Goal: Task Accomplishment & Management: Manage account settings

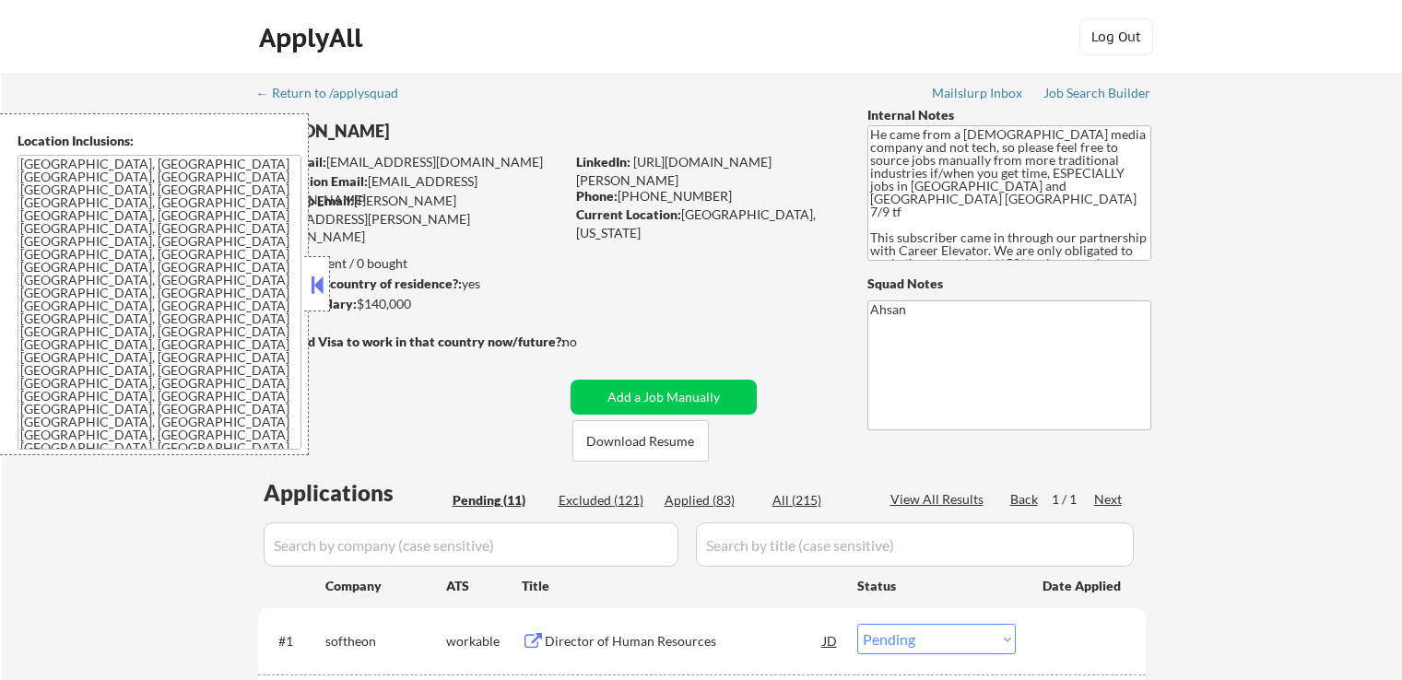
select select ""pending""
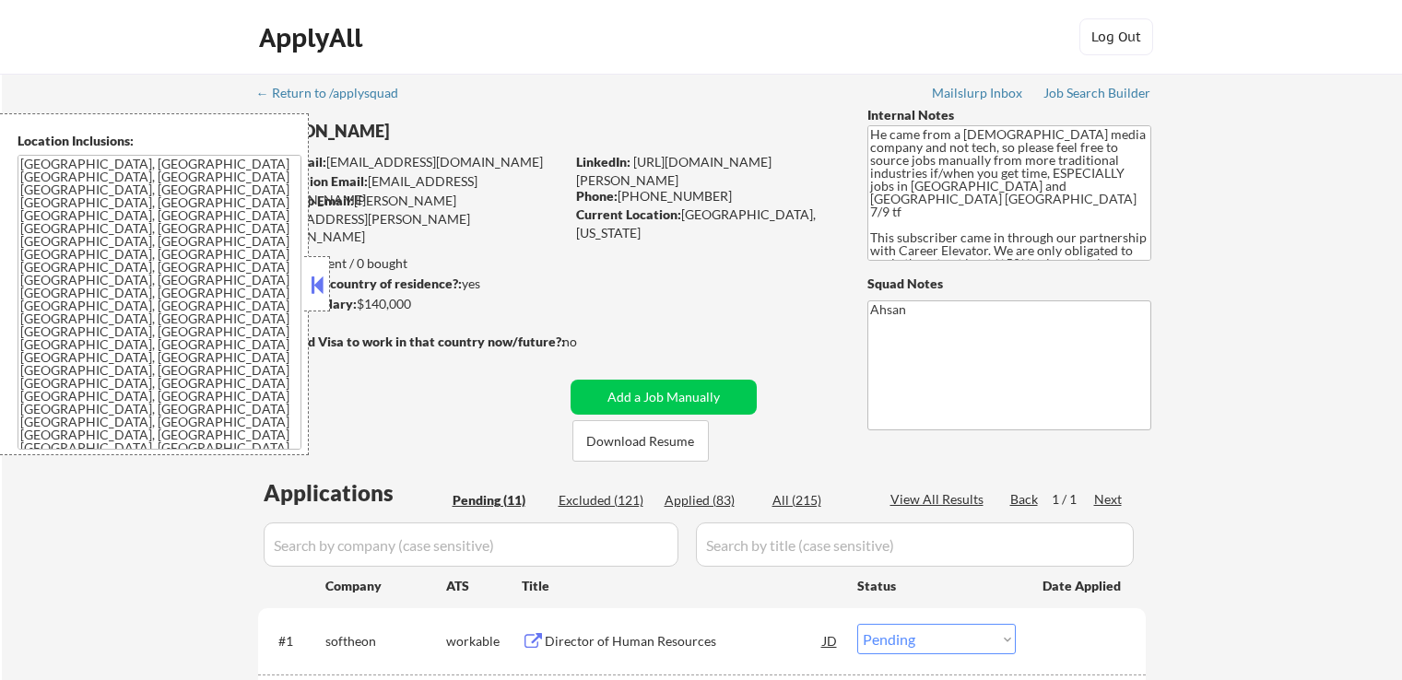
select select ""pending""
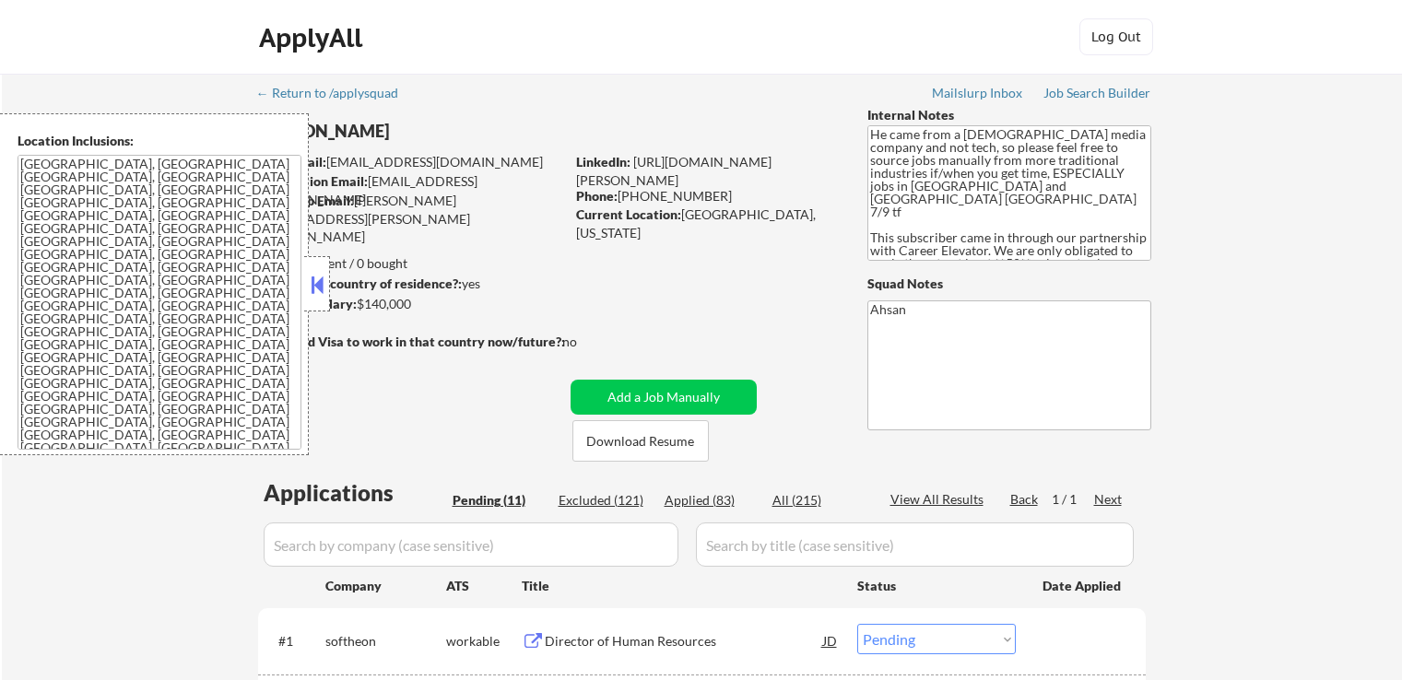
select select ""pending""
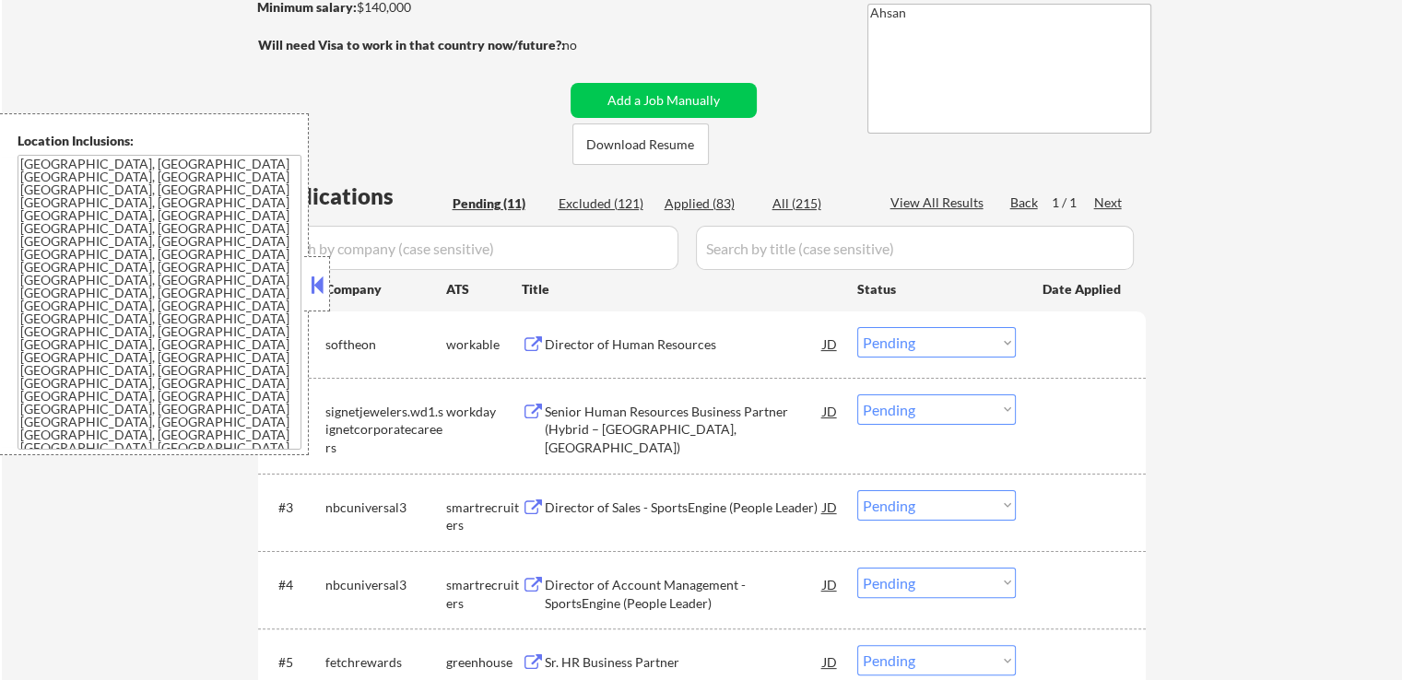
scroll to position [369, 0]
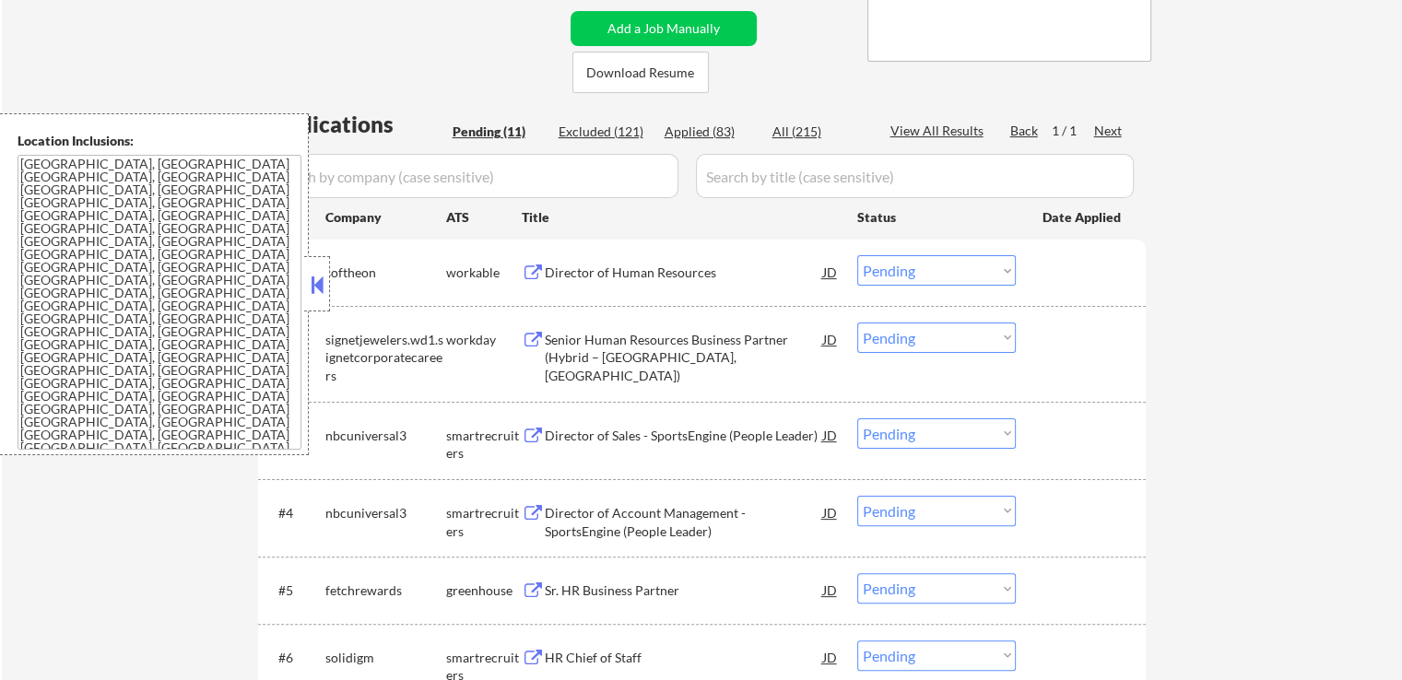
click at [318, 286] on button at bounding box center [317, 285] width 20 height 28
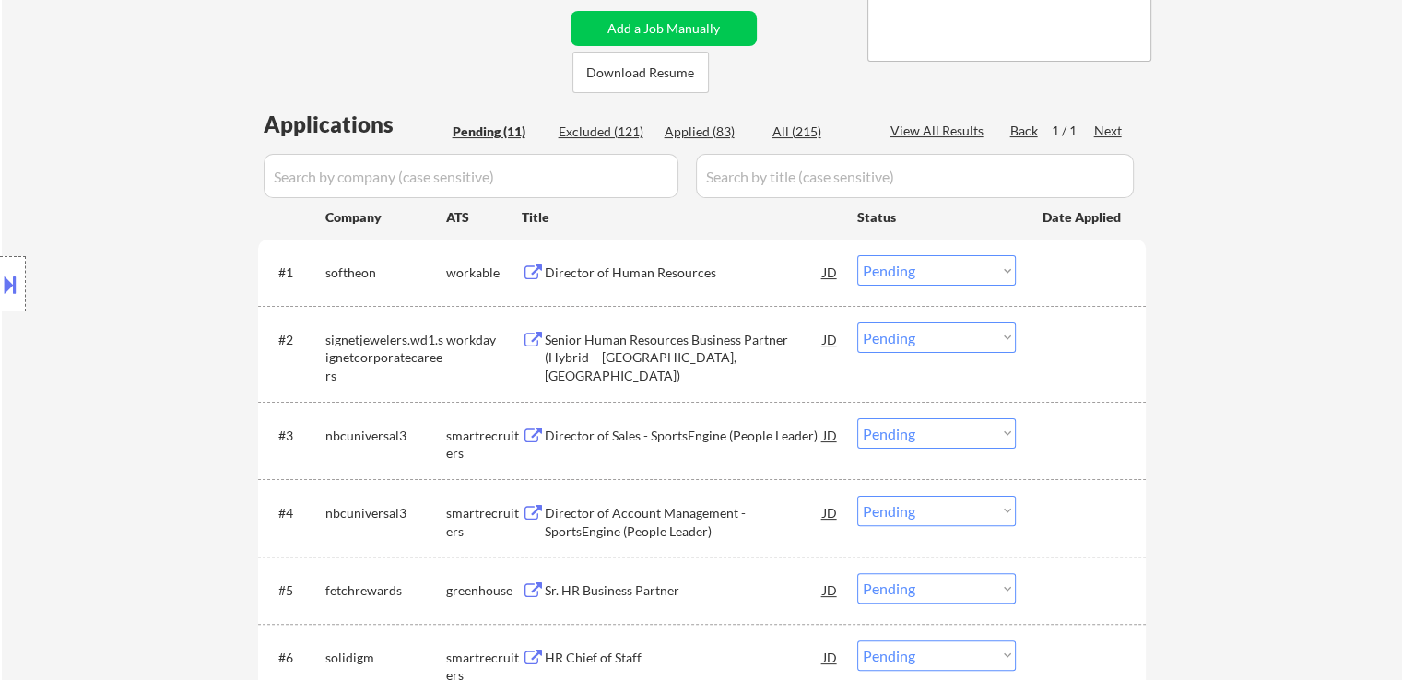
click at [89, 312] on div "Location Inclusions: Fort Worth, TX Haltom City, TX North Richland Hills, TX Sa…" at bounding box center [165, 284] width 330 height 342
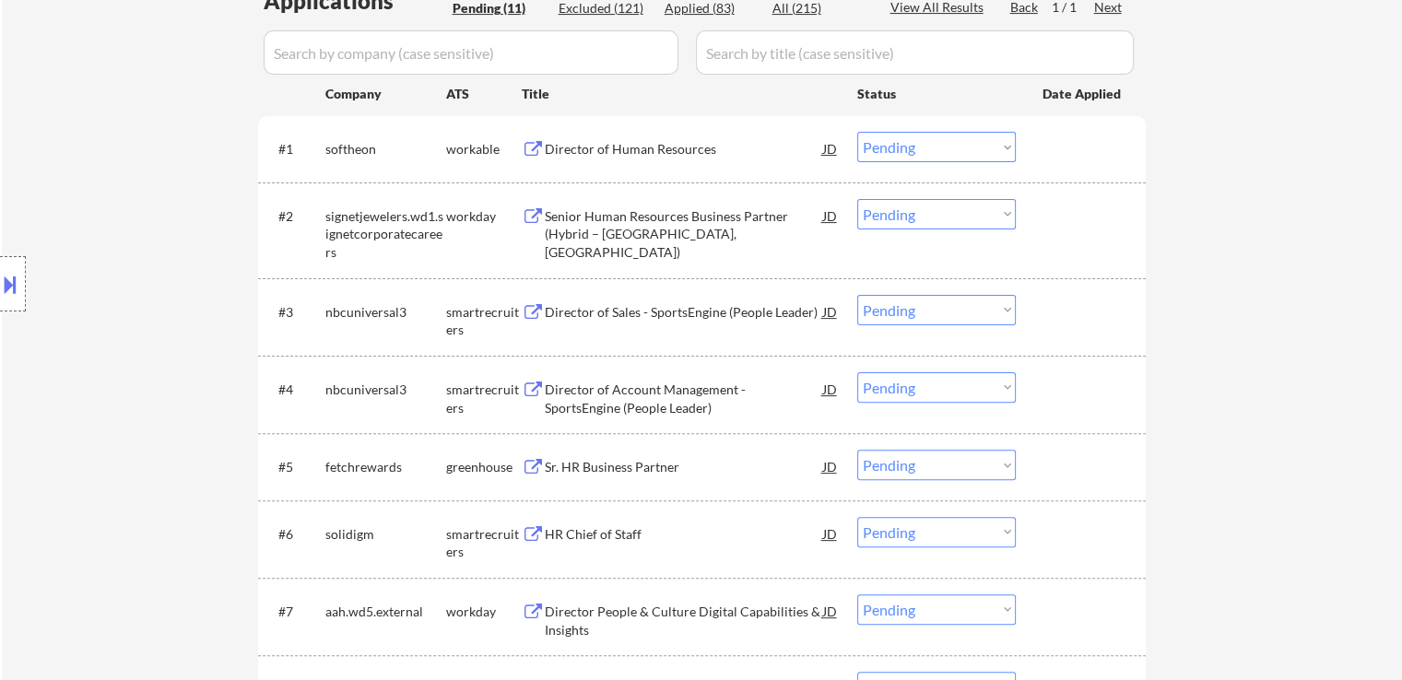
scroll to position [461, 0]
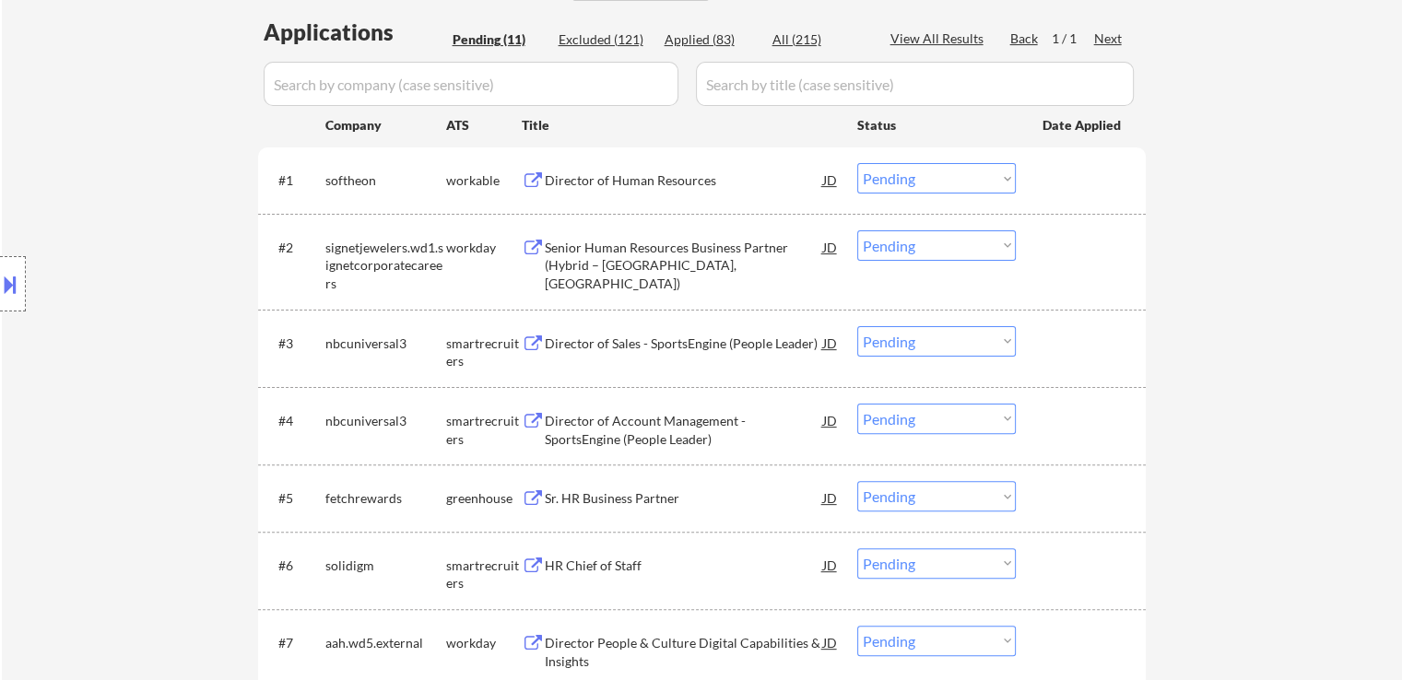
click at [607, 182] on div "Director of Human Resources" at bounding box center [684, 180] width 278 height 18
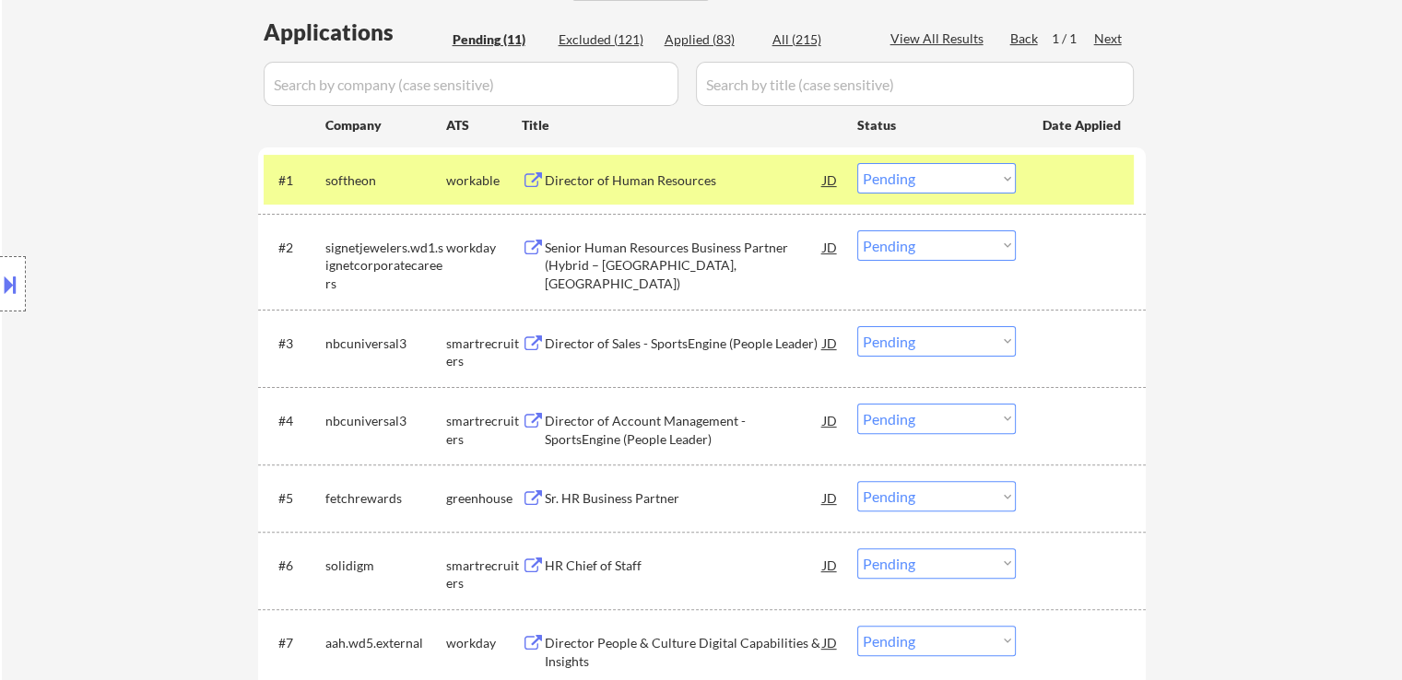
drag, startPoint x: 571, startPoint y: 343, endPoint x: 573, endPoint y: 366, distance: 23.1
click at [572, 349] on div "Director of Sales - SportsEngine (People Leader)" at bounding box center [684, 344] width 278 height 18
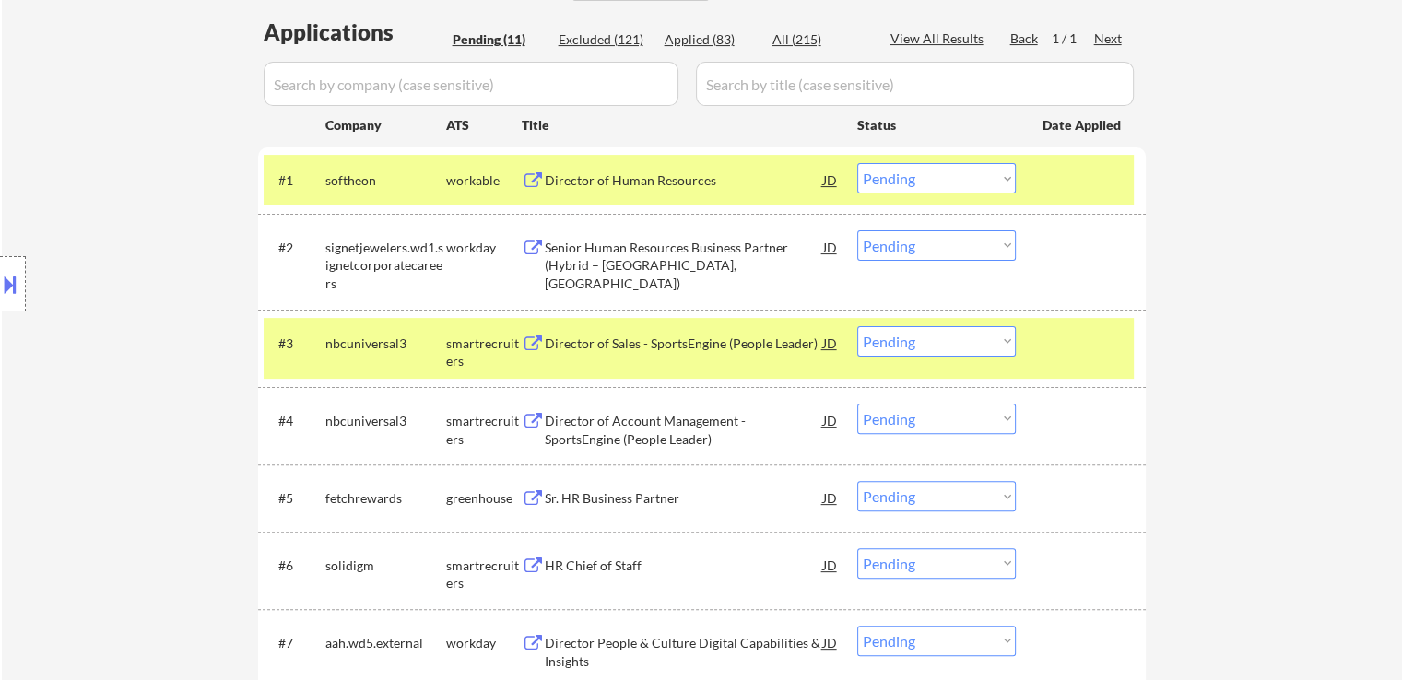
click at [568, 415] on div "Director of Account Management - SportsEngine (People Leader)" at bounding box center [684, 430] width 278 height 36
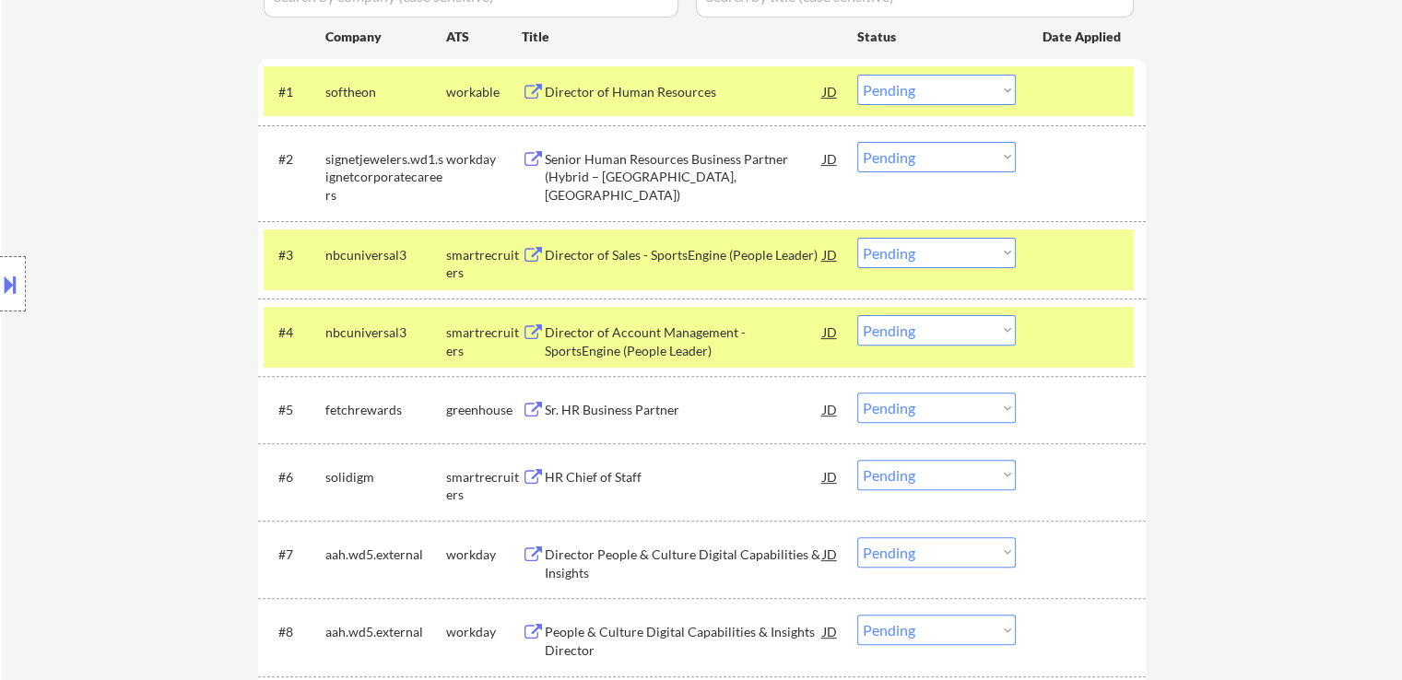
scroll to position [645, 0]
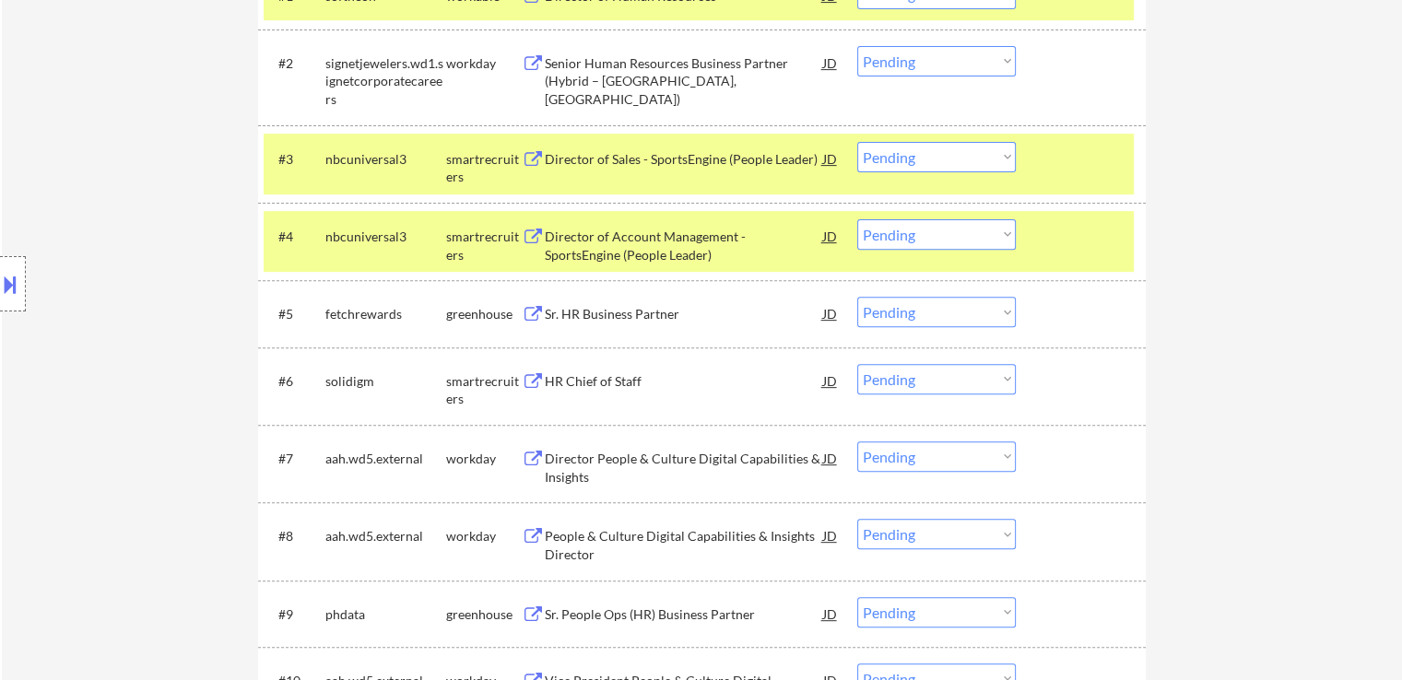
click at [581, 317] on div "Sr. HR Business Partner" at bounding box center [684, 314] width 278 height 18
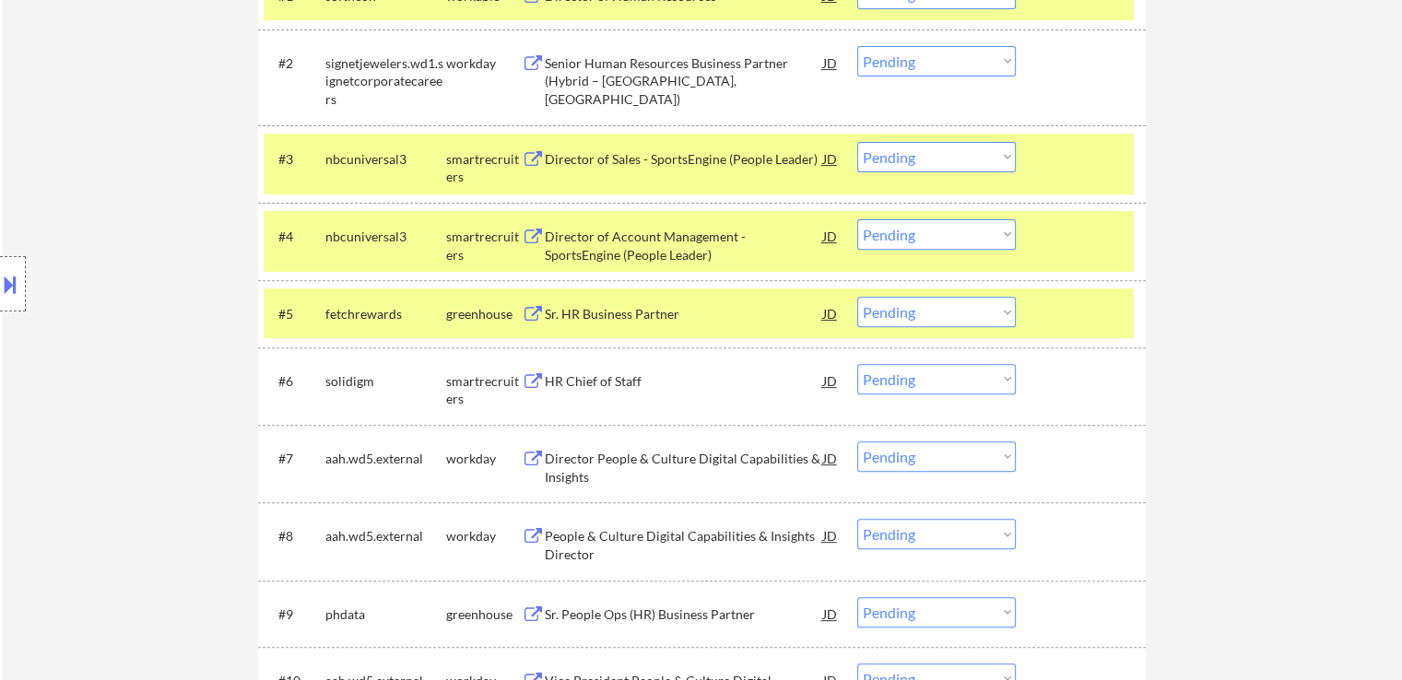
click at [576, 385] on div "HR Chief of Staff" at bounding box center [684, 381] width 278 height 18
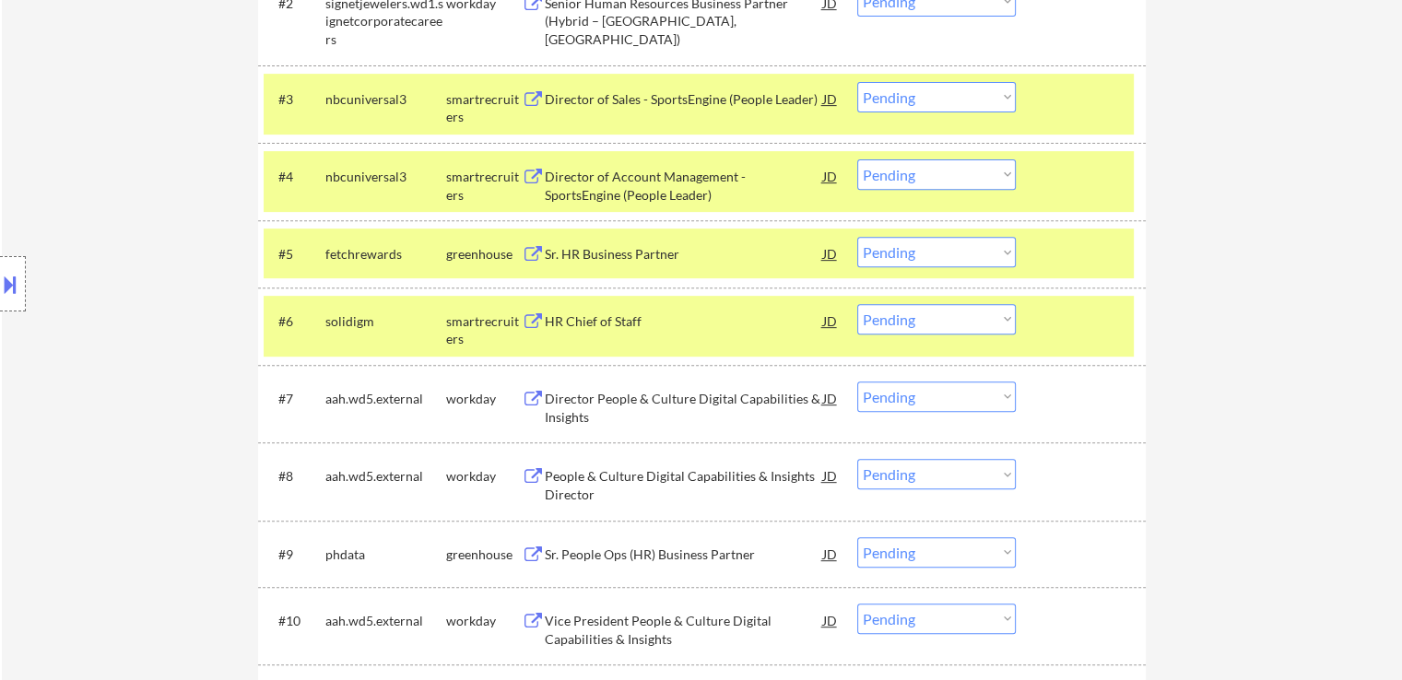
scroll to position [738, 0]
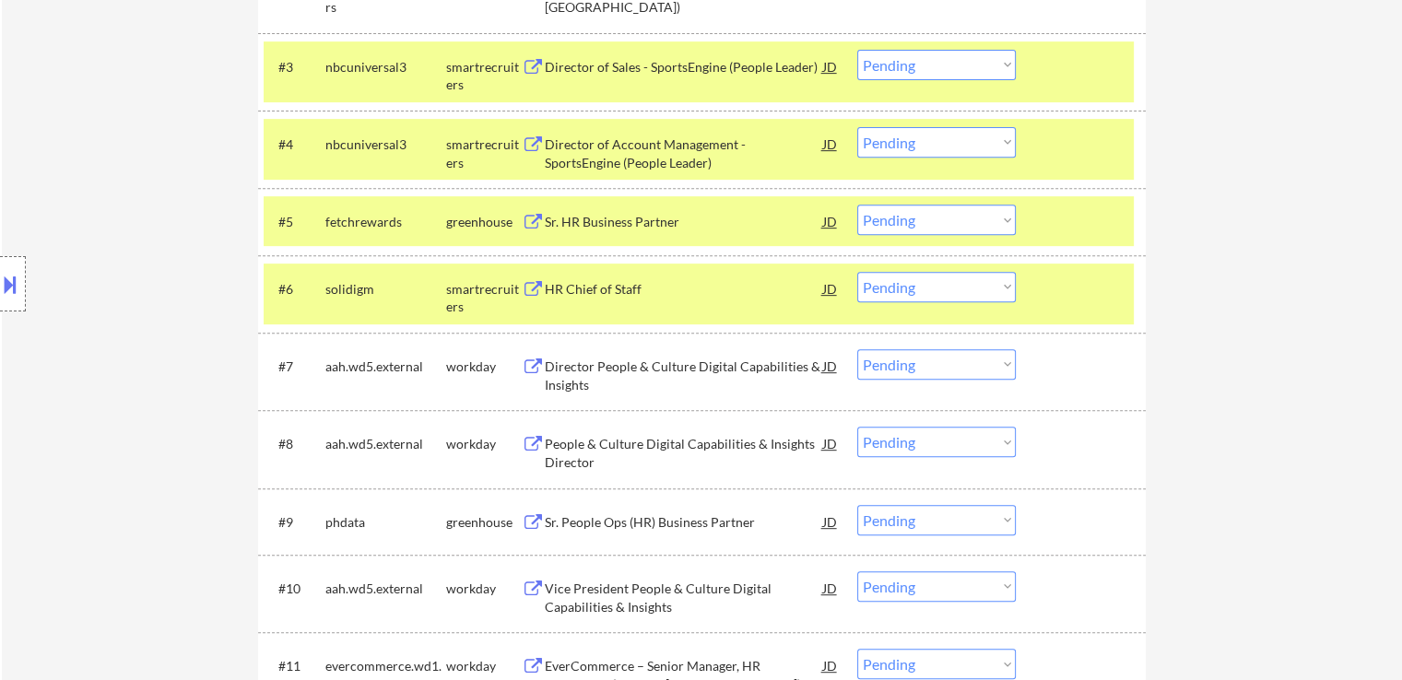
click at [586, 510] on div "Sr. People Ops (HR) Business Partner" at bounding box center [684, 521] width 278 height 33
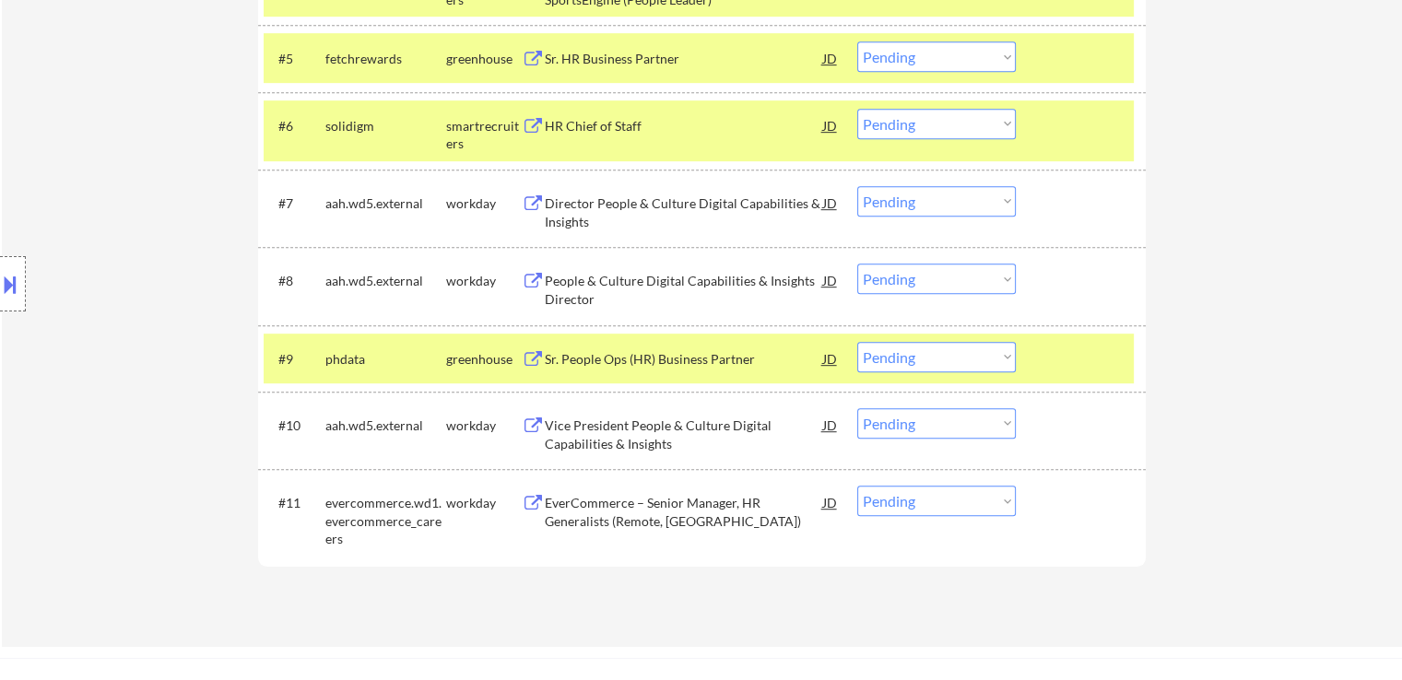
scroll to position [830, 0]
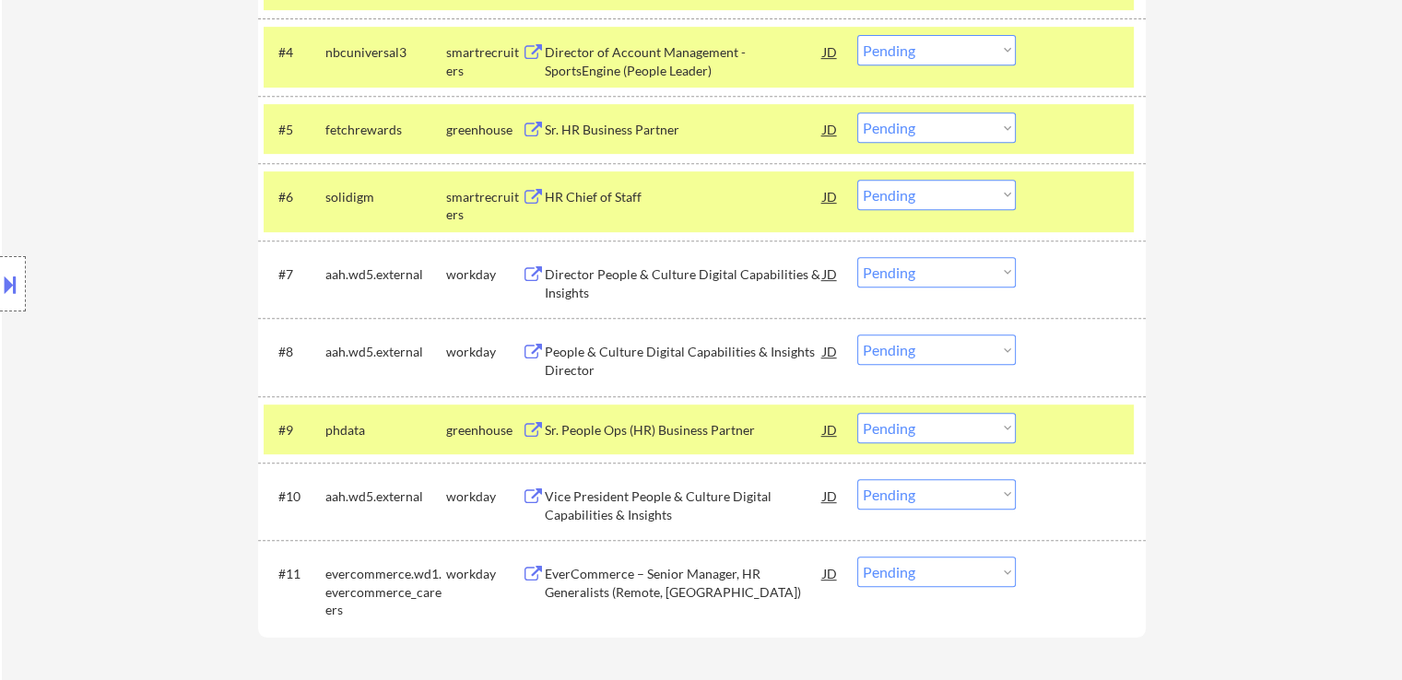
drag, startPoint x: 573, startPoint y: 277, endPoint x: 573, endPoint y: 295, distance: 17.5
click at [573, 278] on div "Director People & Culture Digital Capabilities & Insights" at bounding box center [684, 284] width 278 height 36
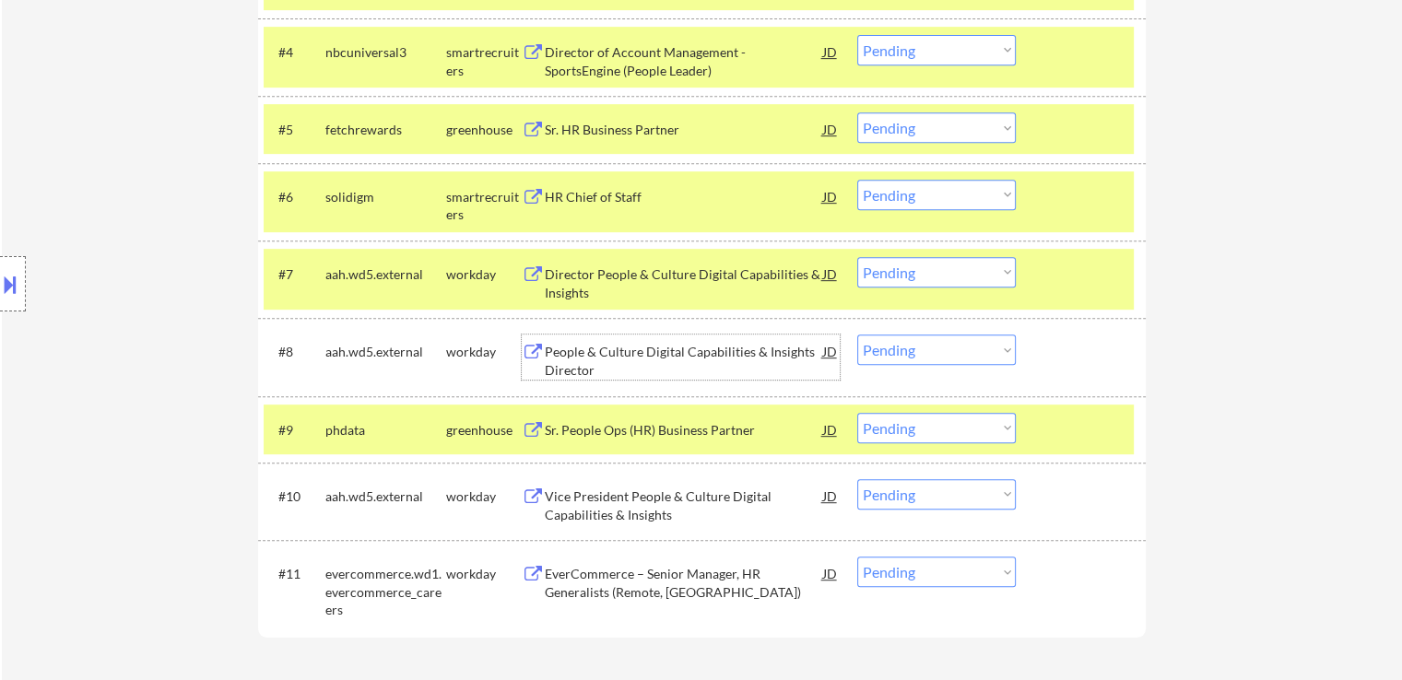
drag, startPoint x: 578, startPoint y: 352, endPoint x: 591, endPoint y: 69, distance: 283.3
click at [578, 350] on div "People & Culture Digital Capabilities & Insights Director" at bounding box center [684, 361] width 278 height 36
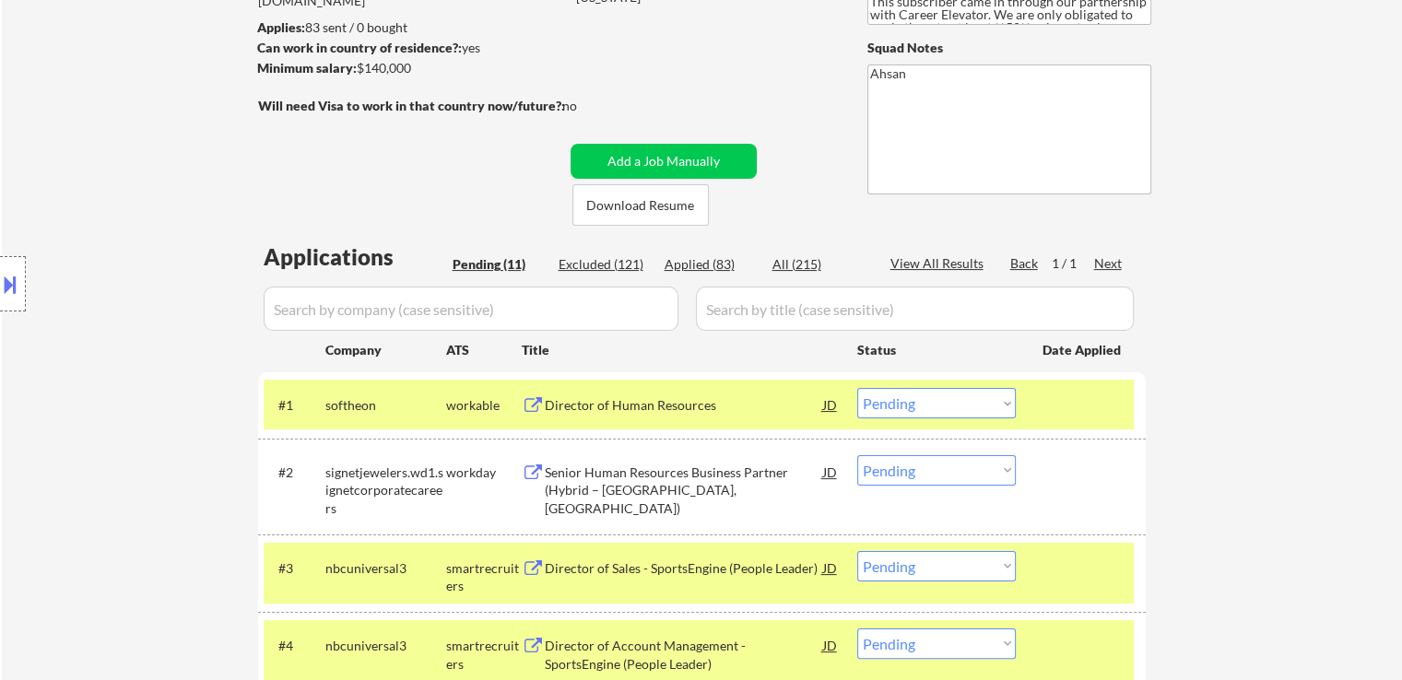
scroll to position [0, 0]
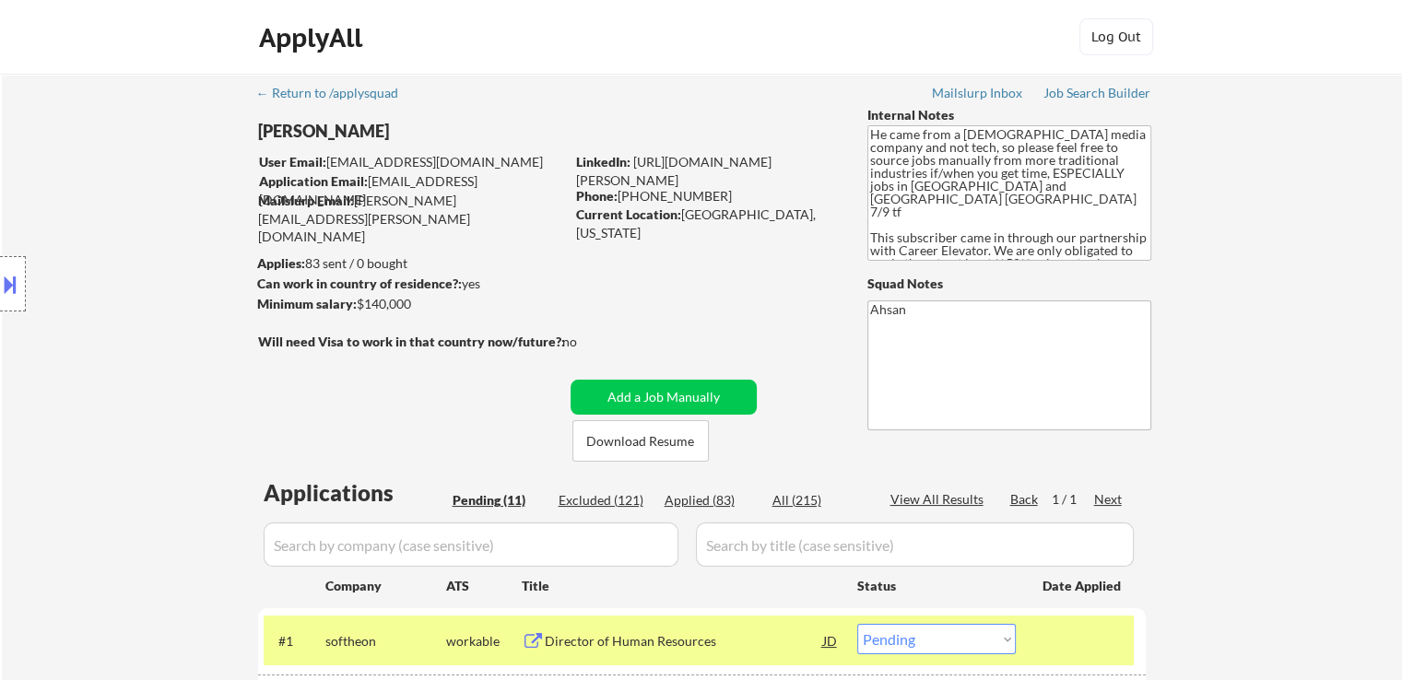
click at [0, 292] on button at bounding box center [10, 284] width 20 height 30
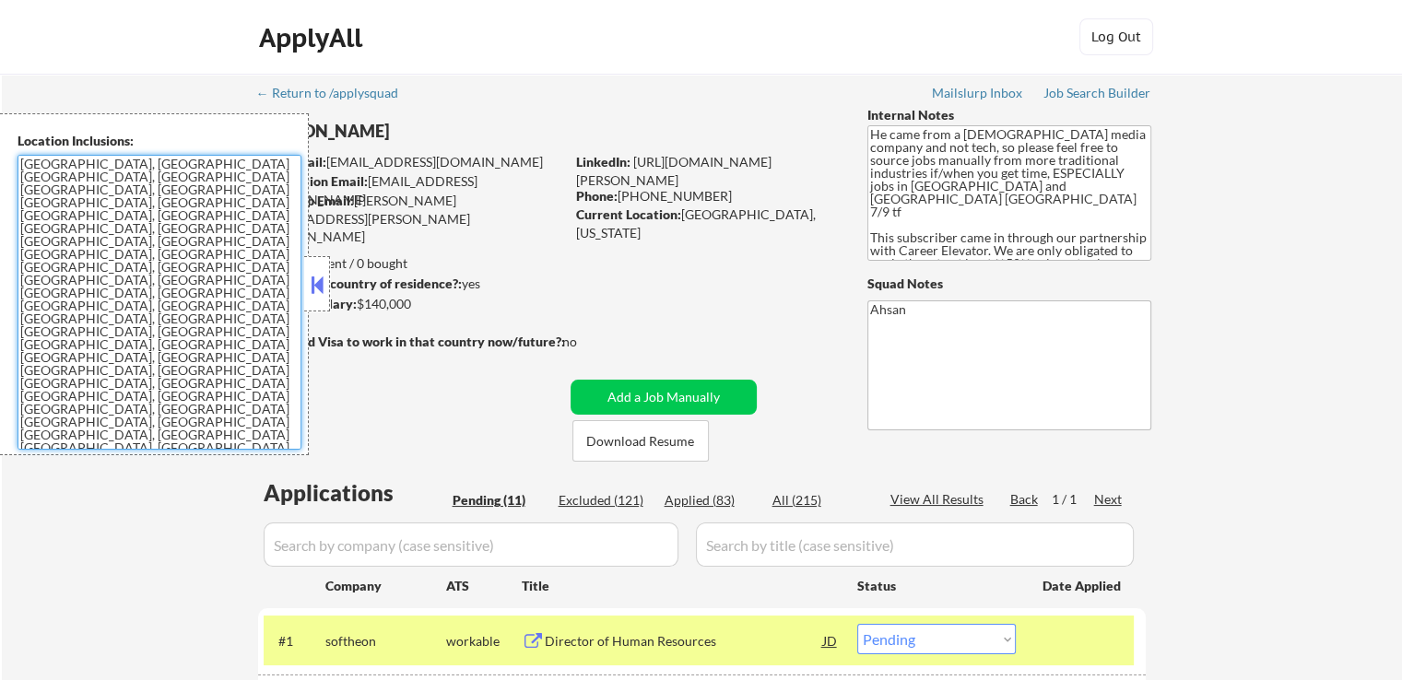
drag, startPoint x: 57, startPoint y: 244, endPoint x: 86, endPoint y: 135, distance: 113.4
click at [0, 126] on div "Location Inclusions: Fort Worth, TX Haltom City, TX North Richland Hills, TX Sa…" at bounding box center [154, 284] width 309 height 342
click at [271, 304] on textarea "Fort Worth, TX Haltom City, TX North Richland Hills, TX Saginaw, TX White Settl…" at bounding box center [160, 302] width 284 height 295
click at [313, 295] on button at bounding box center [317, 285] width 20 height 28
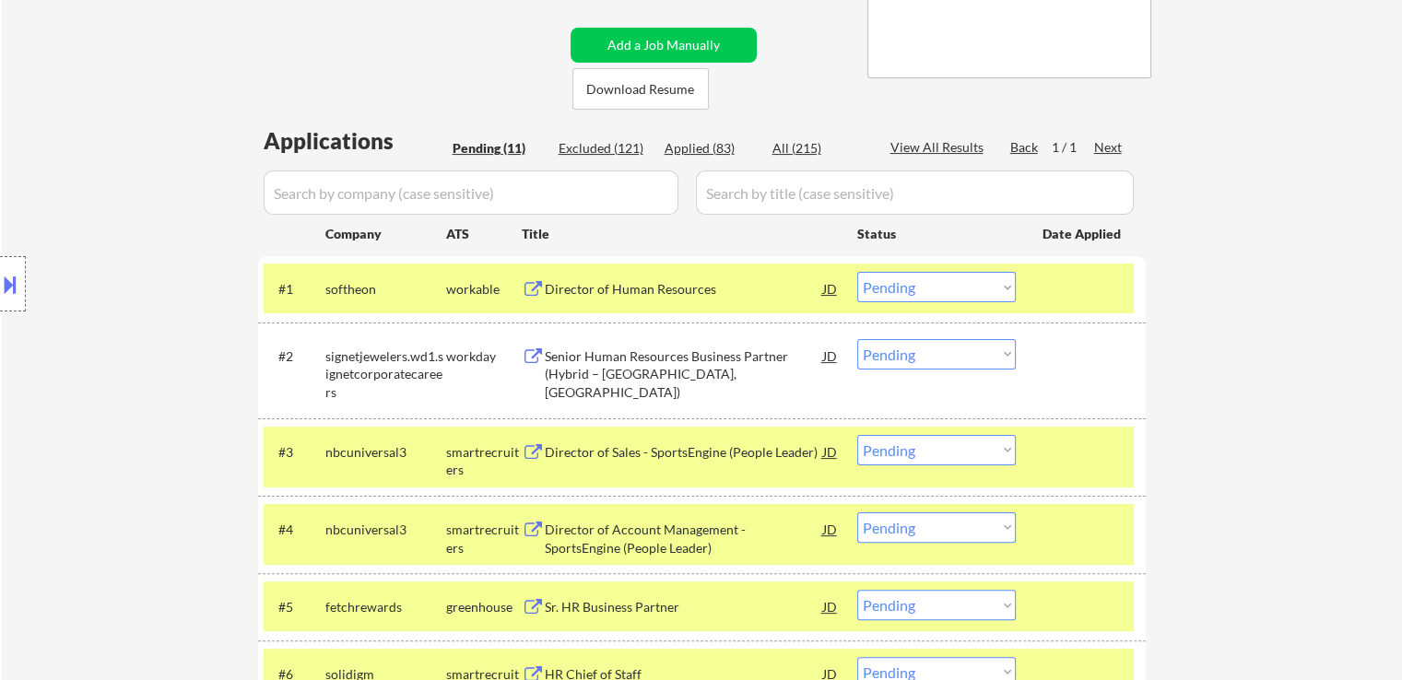
scroll to position [369, 0]
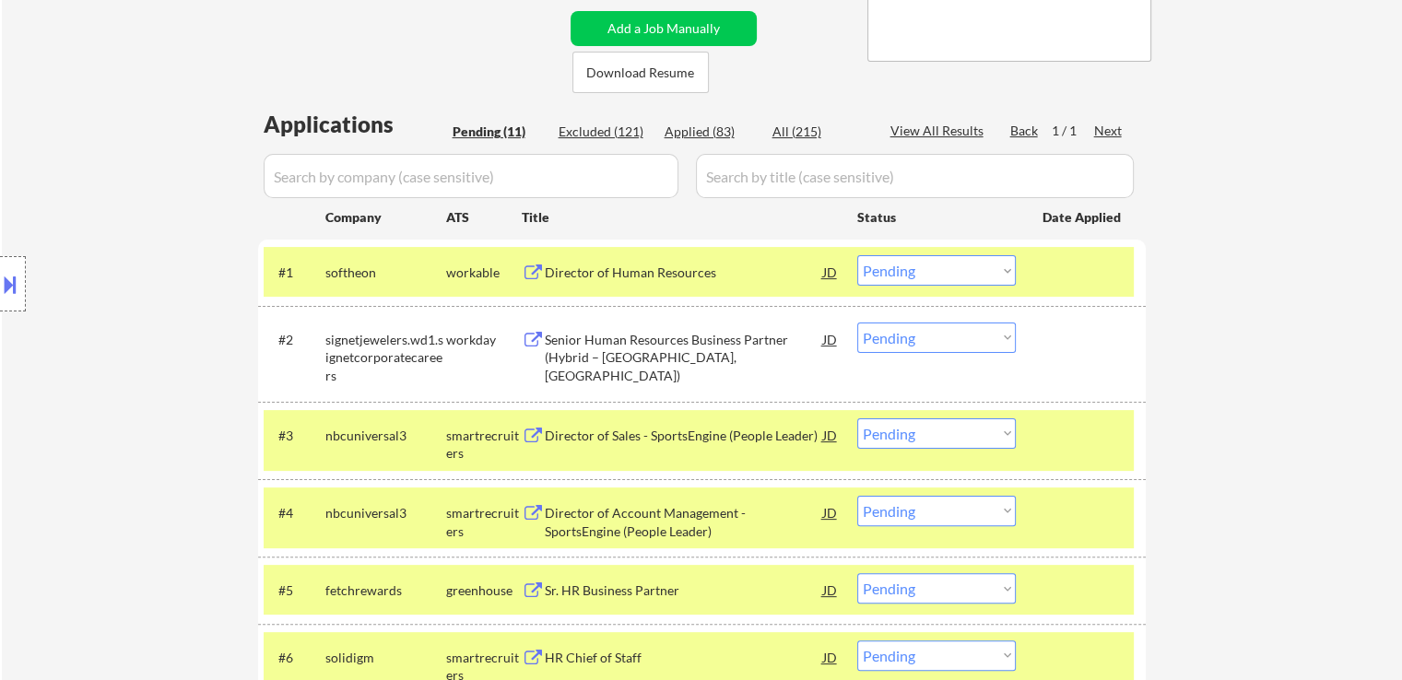
click at [951, 268] on select "Choose an option... Pending Applied Excluded (Questions) Excluded (Expired) Exc…" at bounding box center [936, 270] width 159 height 30
click at [857, 255] on select "Choose an option... Pending Applied Excluded (Questions) Excluded (Expired) Exc…" at bounding box center [936, 270] width 159 height 30
select select ""pending""
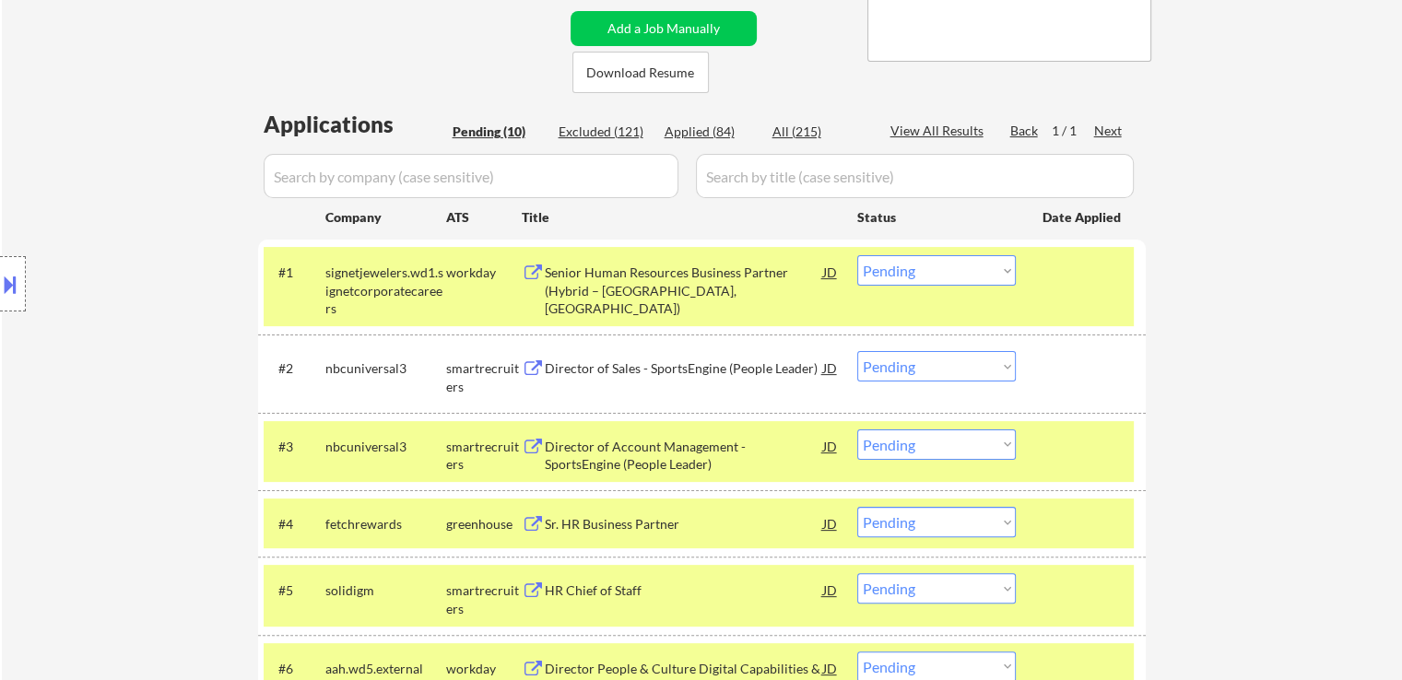
click at [940, 528] on select "Choose an option... Pending Applied Excluded (Questions) Excluded (Expired) Exc…" at bounding box center [936, 522] width 159 height 30
click at [857, 507] on select "Choose an option... Pending Applied Excluded (Questions) Excluded (Expired) Exc…" at bounding box center [936, 522] width 159 height 30
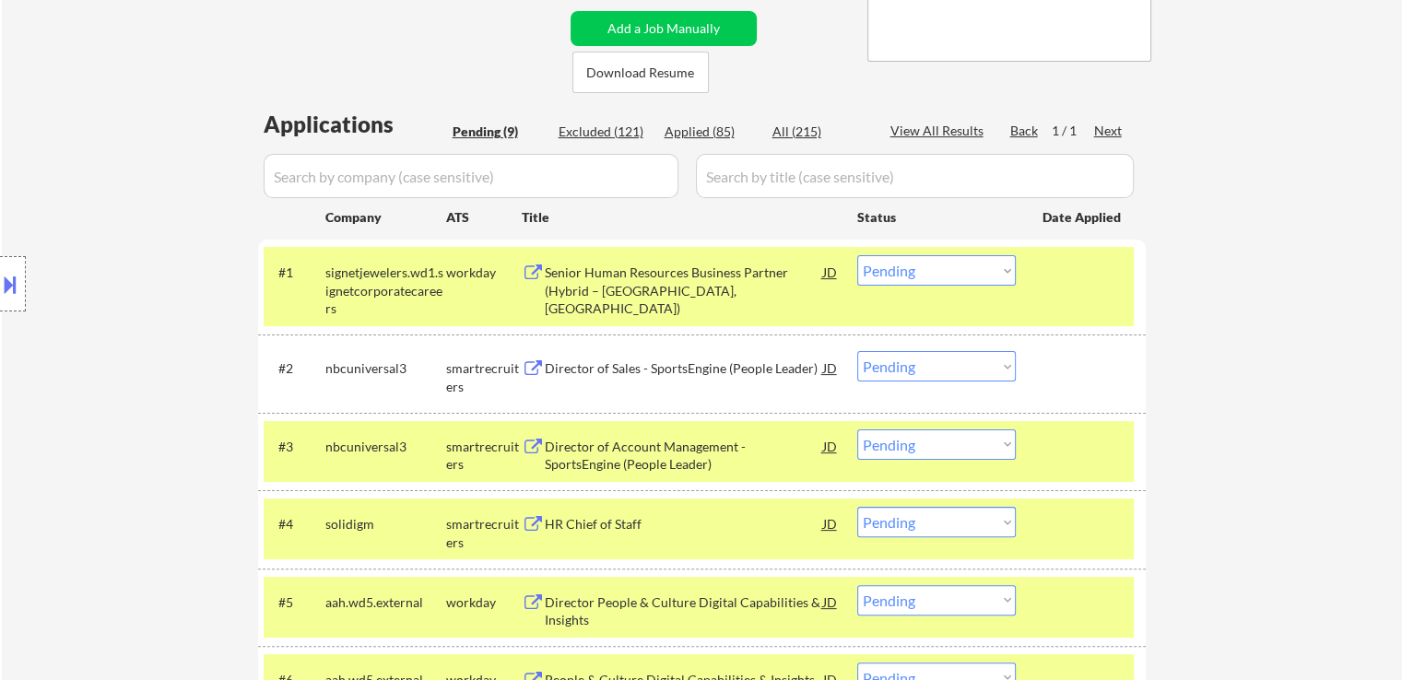
click at [184, 264] on div "Location Inclusions: Fort Worth, TX Haltom City, TX North Richland Hills, TX Sa…" at bounding box center [165, 284] width 330 height 342
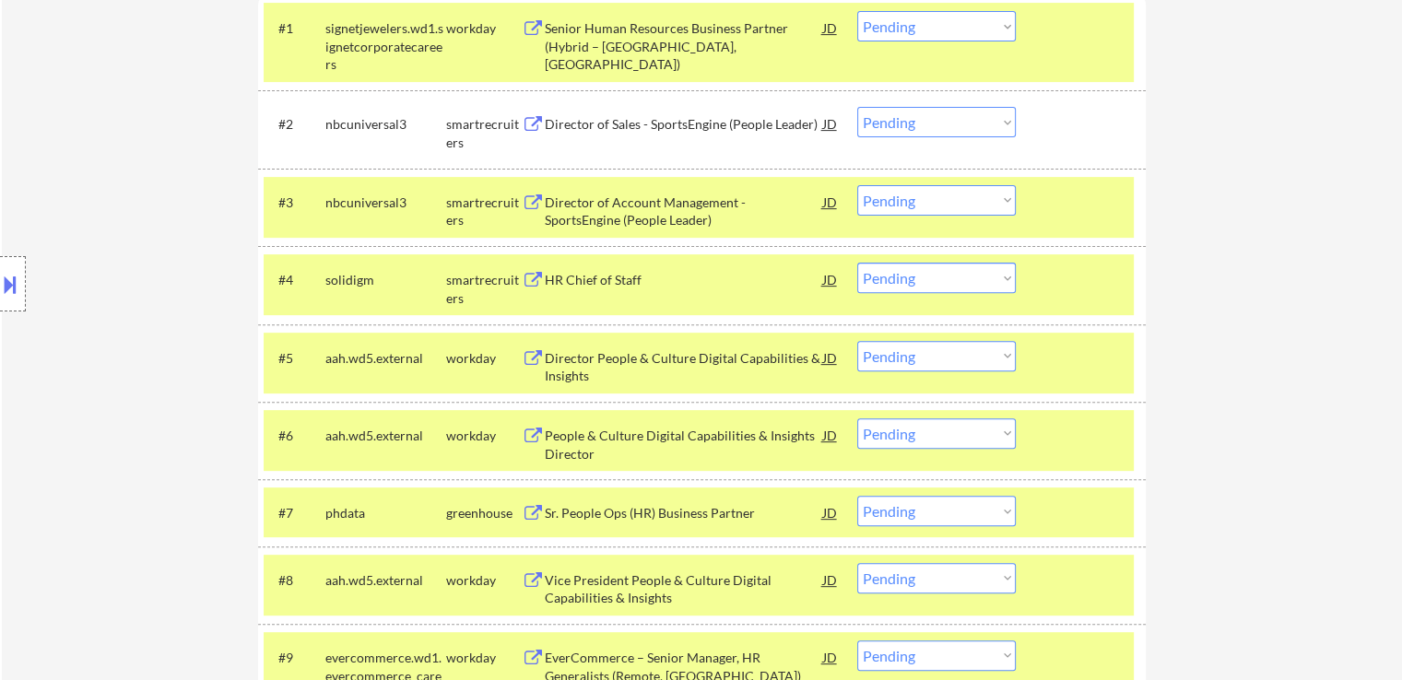
scroll to position [644, 0]
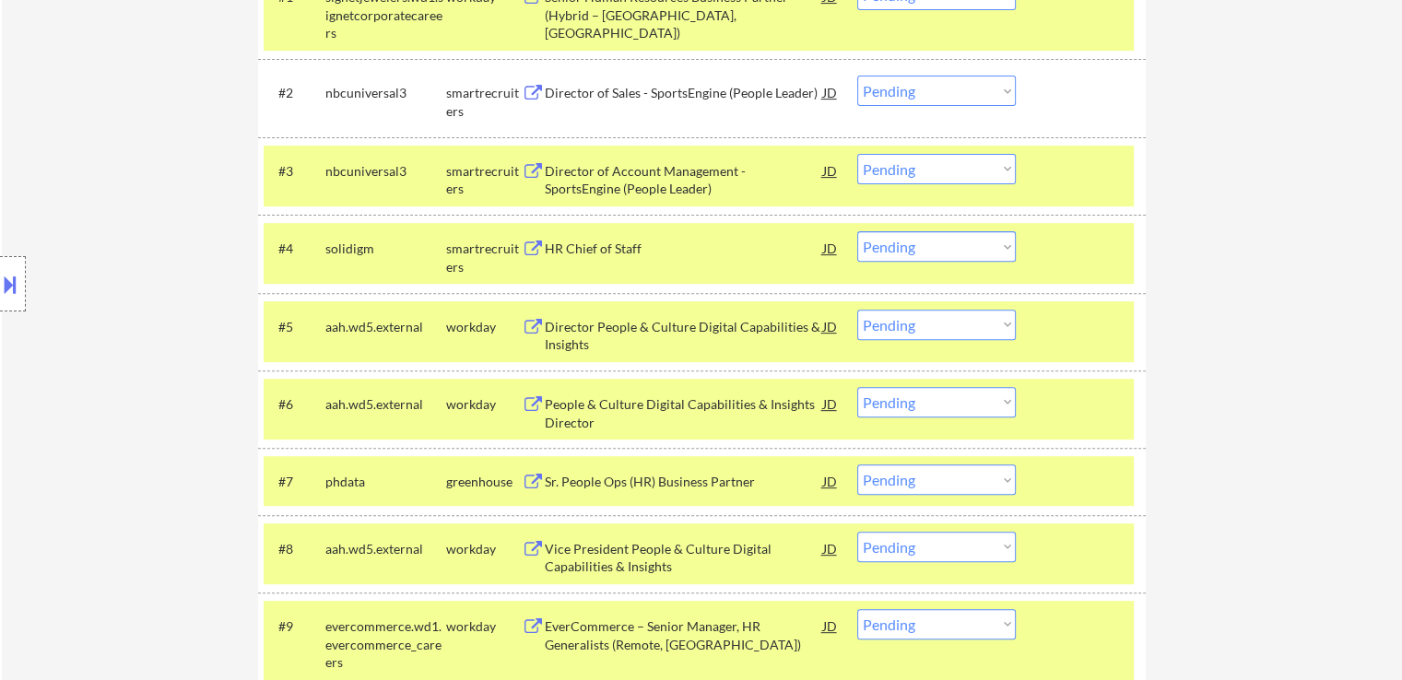
click at [925, 253] on select "Choose an option... Pending Applied Excluded (Questions) Excluded (Expired) Exc…" at bounding box center [936, 246] width 159 height 30
click at [857, 231] on select "Choose an option... Pending Applied Excluded (Questions) Excluded (Expired) Exc…" at bounding box center [936, 246] width 159 height 30
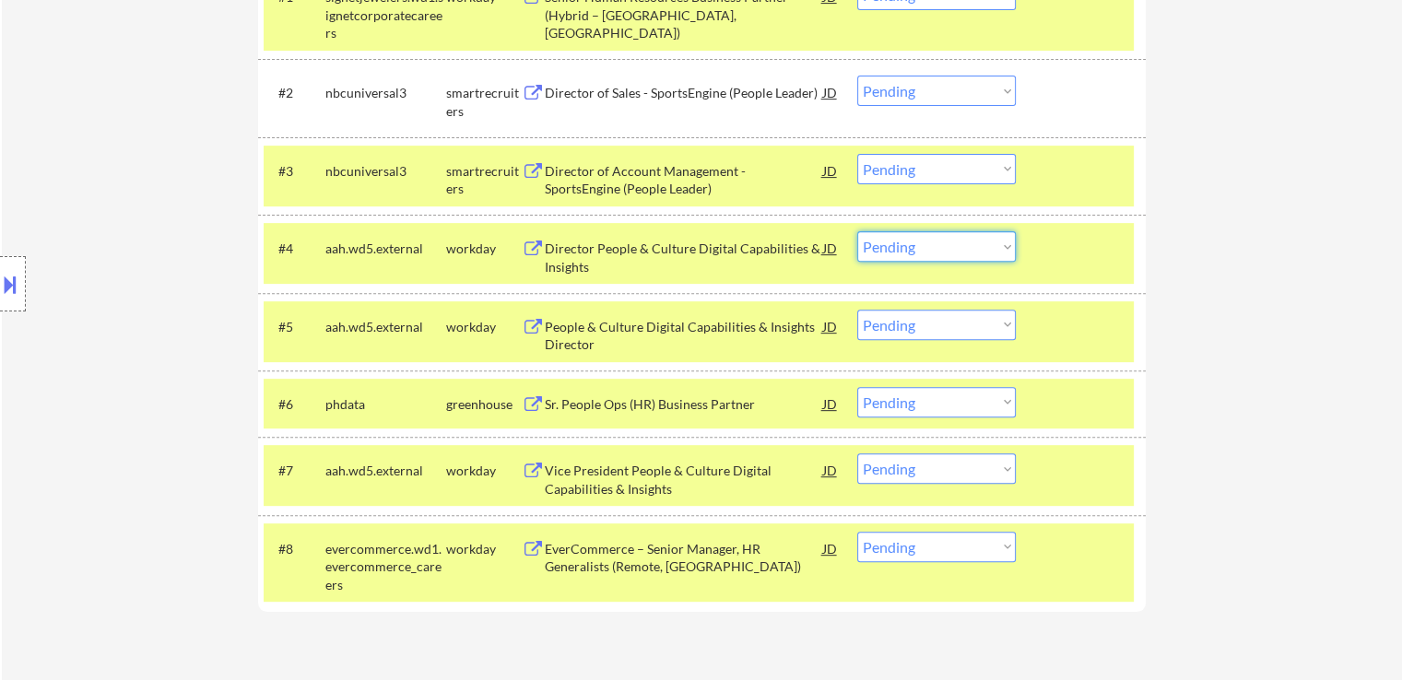
drag, startPoint x: 913, startPoint y: 252, endPoint x: 906, endPoint y: 260, distance: 10.5
click at [913, 252] on select "Choose an option... Pending Applied Excluded (Questions) Excluded (Expired) Exc…" at bounding box center [936, 246] width 159 height 30
select select ""applied""
click at [857, 231] on select "Choose an option... Pending Applied Excluded (Questions) Excluded (Expired) Exc…" at bounding box center [936, 246] width 159 height 30
click at [922, 321] on select "Choose an option... Pending Applied Excluded (Questions) Excluded (Expired) Exc…" at bounding box center [936, 325] width 159 height 30
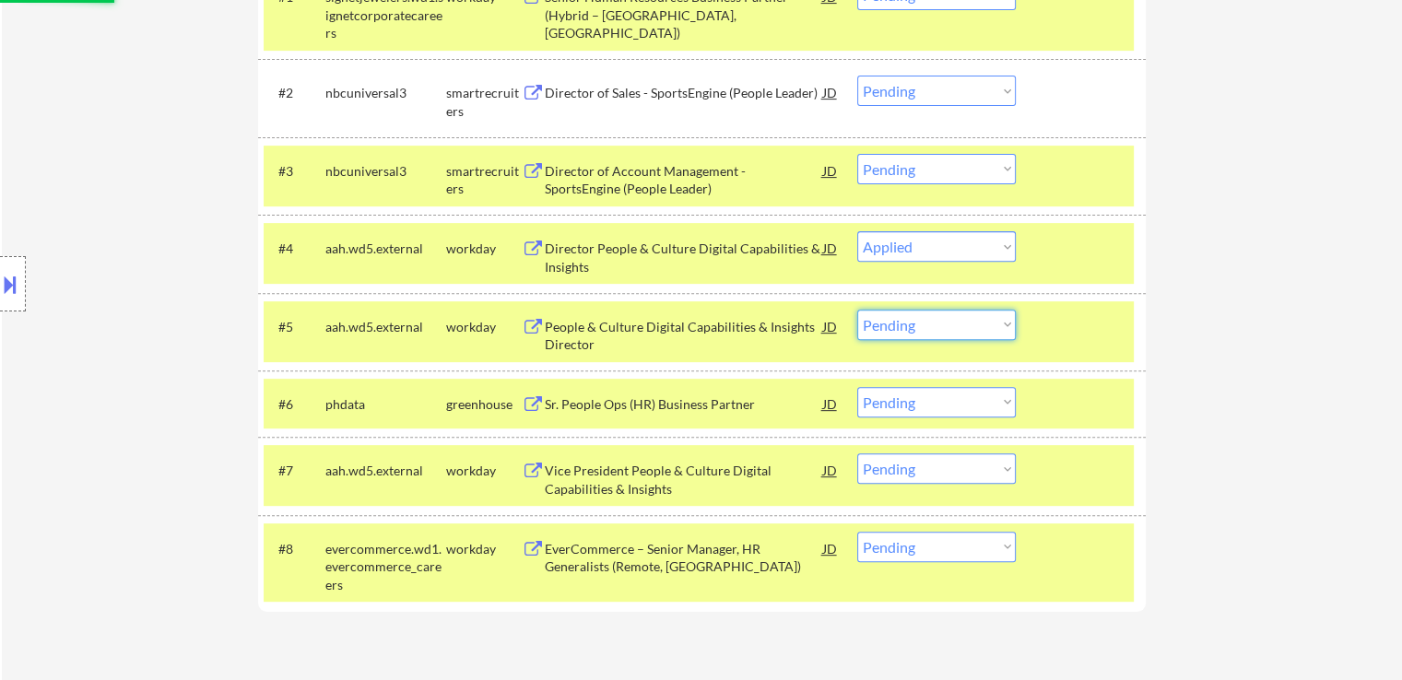
select select ""applied""
click at [857, 310] on select "Choose an option... Pending Applied Excluded (Questions) Excluded (Expired) Exc…" at bounding box center [936, 325] width 159 height 30
select select ""pending""
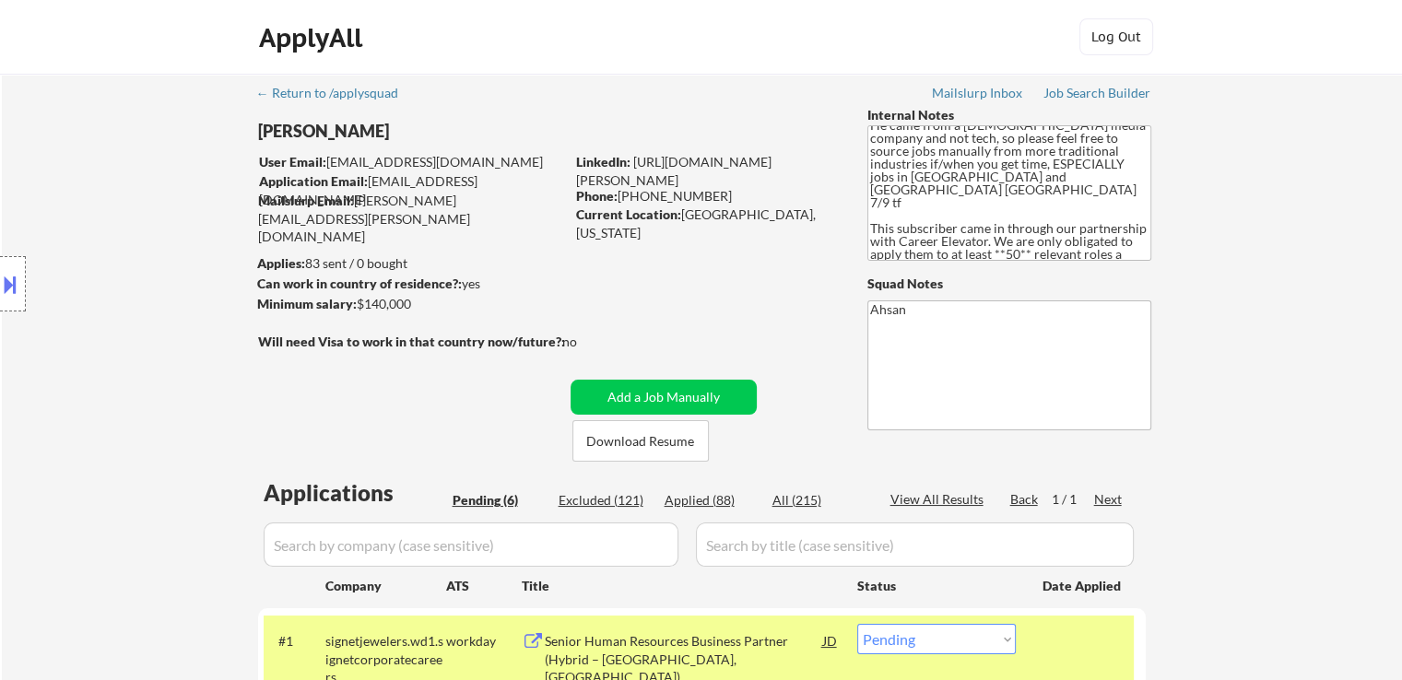
scroll to position [11, 0]
click at [19, 507] on div "← Return to /applysquad Mailslurp Inbox Job Search Builder Hector Munoz User Em…" at bounding box center [702, 645] width 1400 height 1143
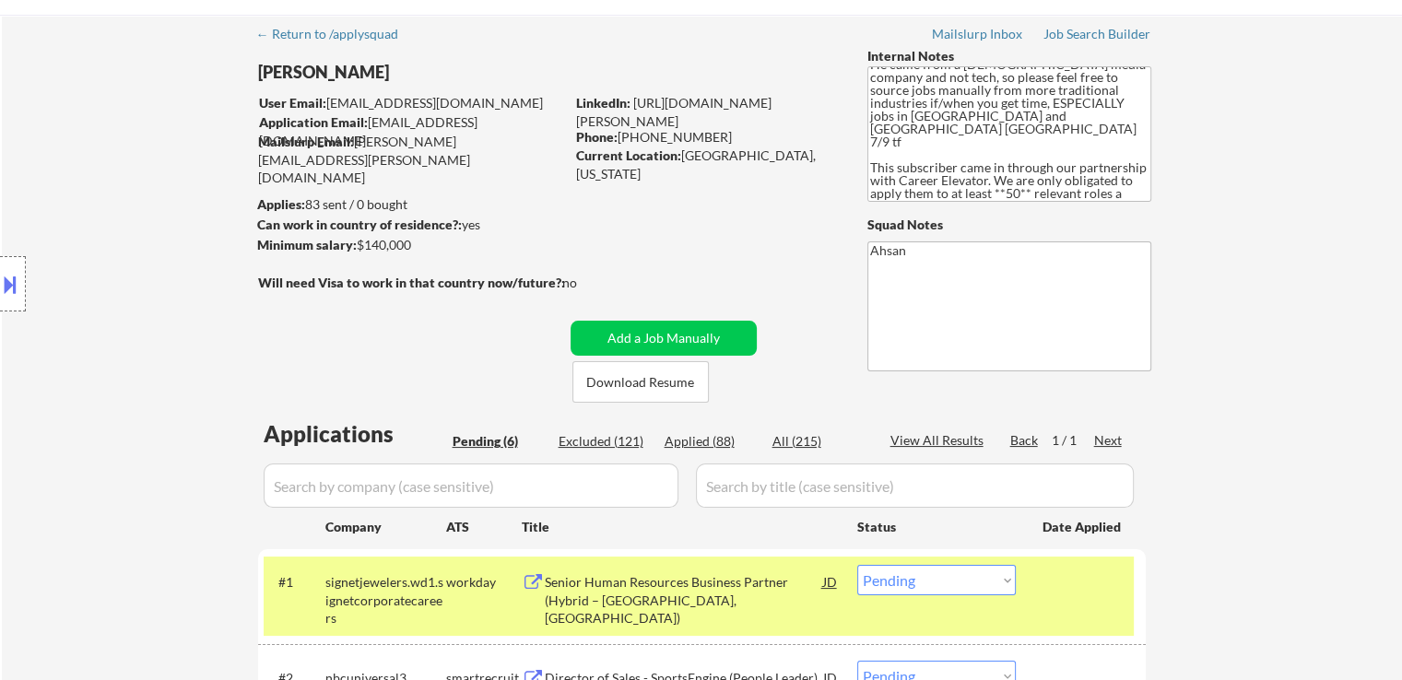
scroll to position [92, 0]
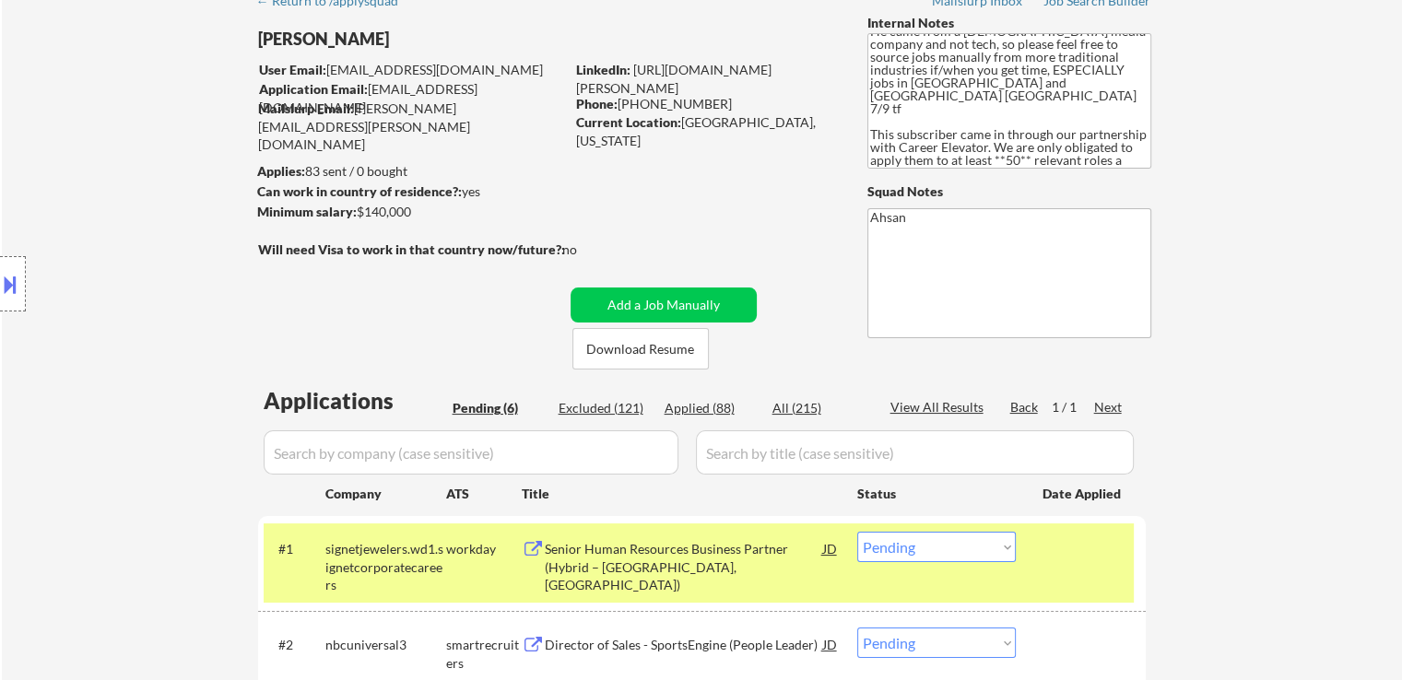
drag, startPoint x: 148, startPoint y: 395, endPoint x: 332, endPoint y: 570, distance: 254.3
click at [150, 395] on div "Location Inclusions: Fort Worth, TX Haltom City, TX North Richland Hills, TX Sa…" at bounding box center [165, 284] width 330 height 342
drag, startPoint x: 1323, startPoint y: 316, endPoint x: 1305, endPoint y: 183, distance: 134.8
click at [1321, 317] on div "← Return to /applysquad Mailslurp Inbox Job Search Builder Hector Munoz User Em…" at bounding box center [702, 553] width 1400 height 1143
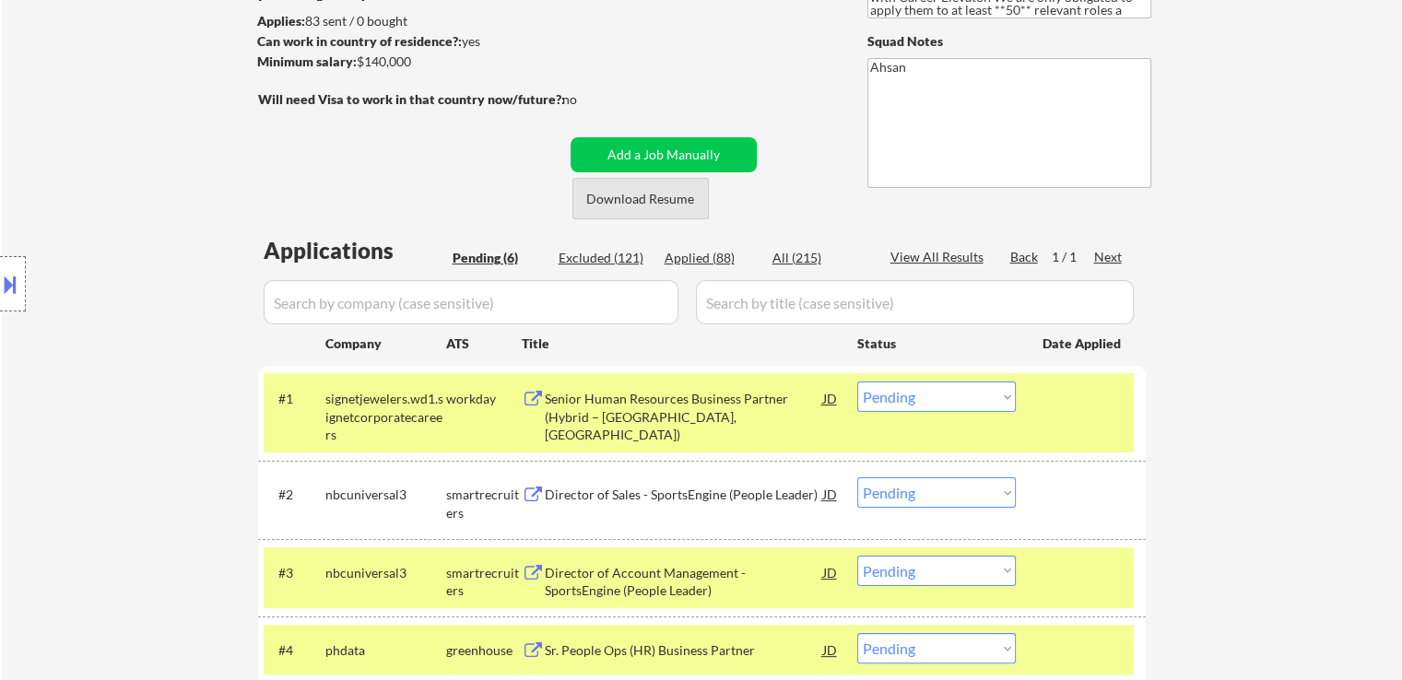
scroll to position [0, 0]
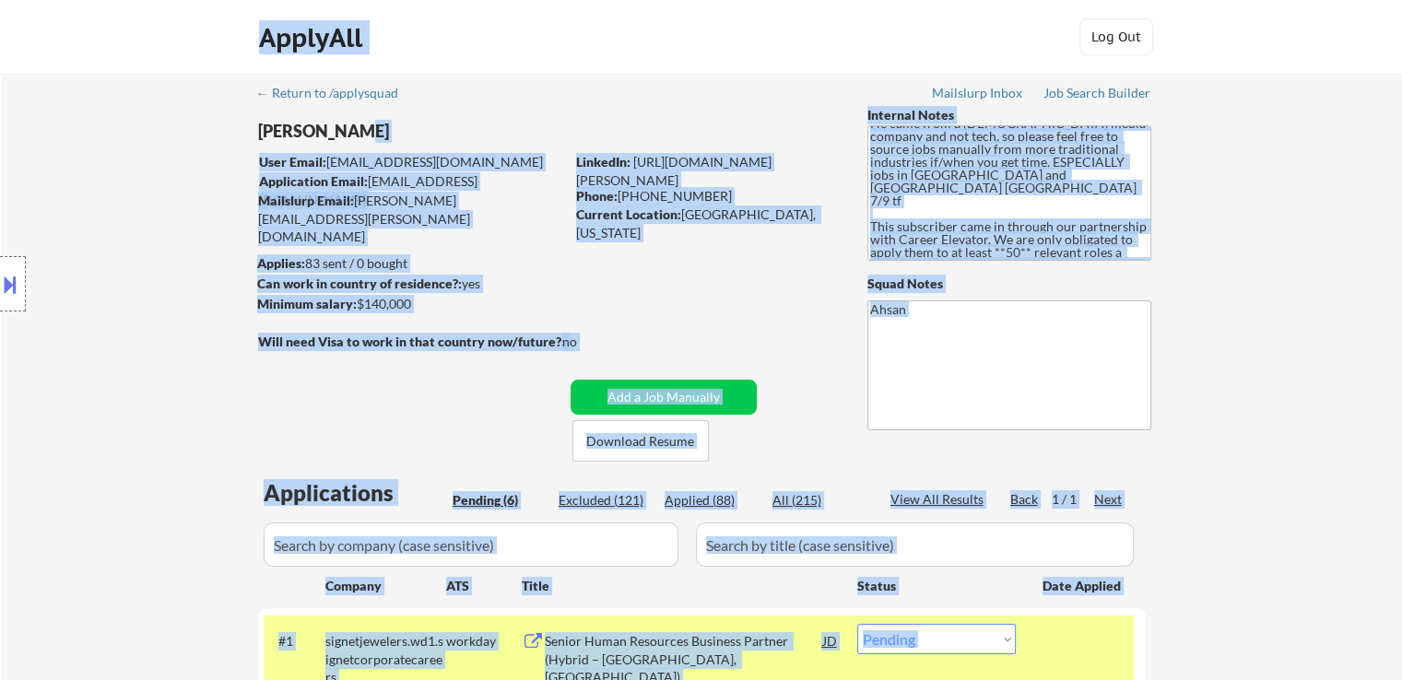
drag, startPoint x: 269, startPoint y: 130, endPoint x: 354, endPoint y: 124, distance: 85.0
click at [354, 124] on body "← Return to /applysquad Mailslurp Inbox Job Search Builder Hector Munoz User Em…" at bounding box center [701, 340] width 1402 height 680
click at [485, 138] on div "Hector Munoz" at bounding box center [447, 131] width 379 height 23
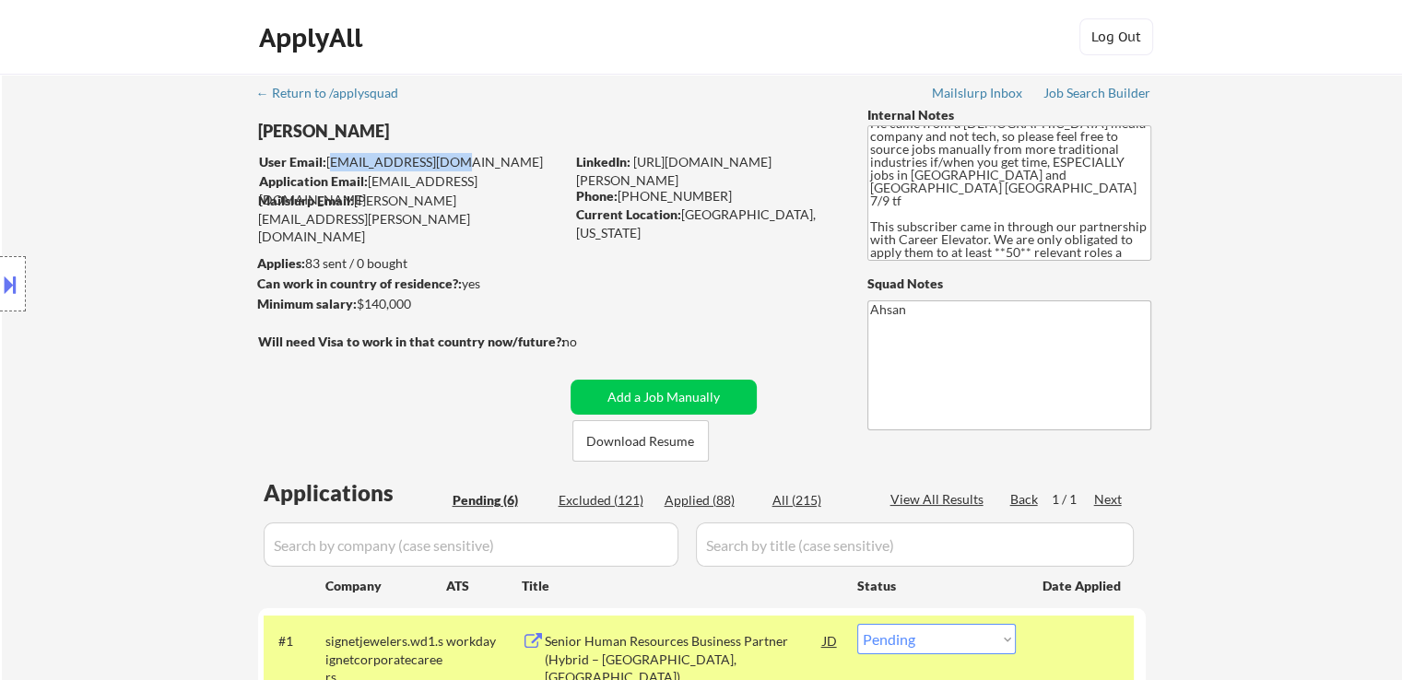
drag, startPoint x: 472, startPoint y: 157, endPoint x: 330, endPoint y: 166, distance: 142.3
click at [330, 166] on div "User Email: hbdslm11@gmail.com" at bounding box center [411, 162] width 305 height 18
copy div "hbdslm11@gmail.com"
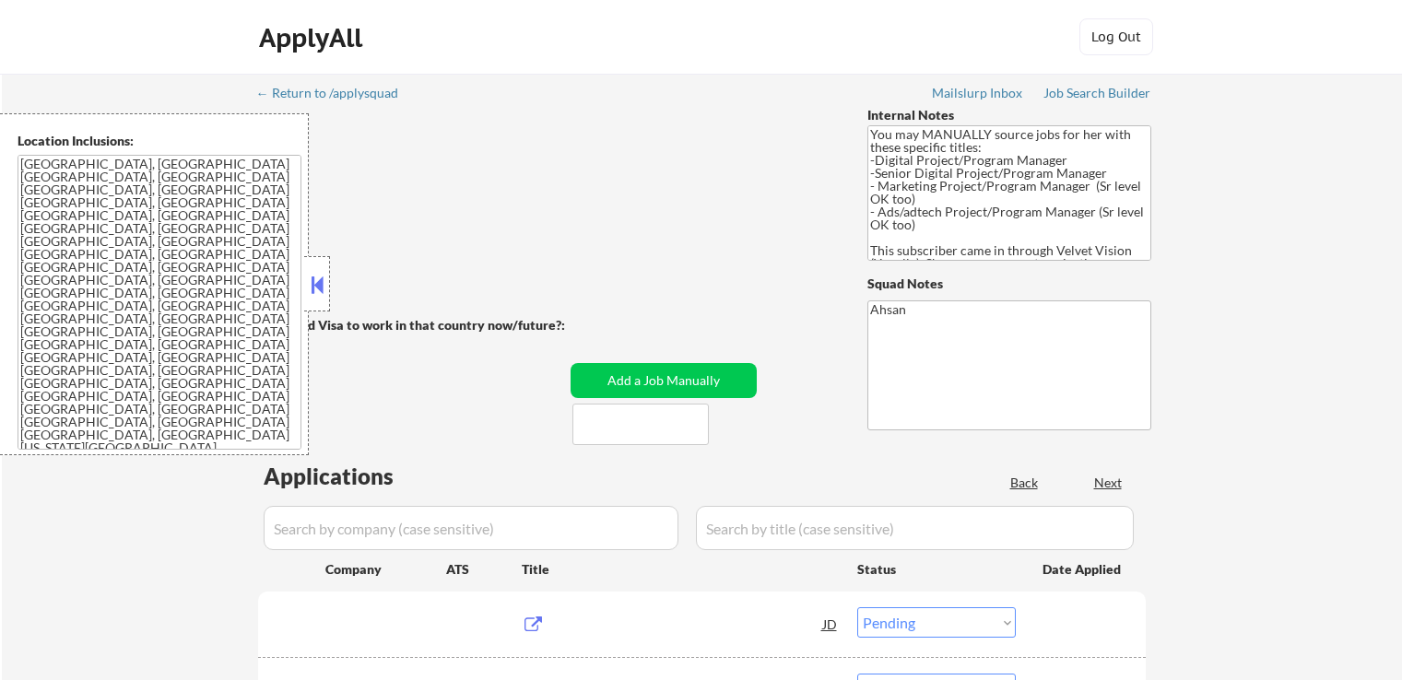
select select ""pending""
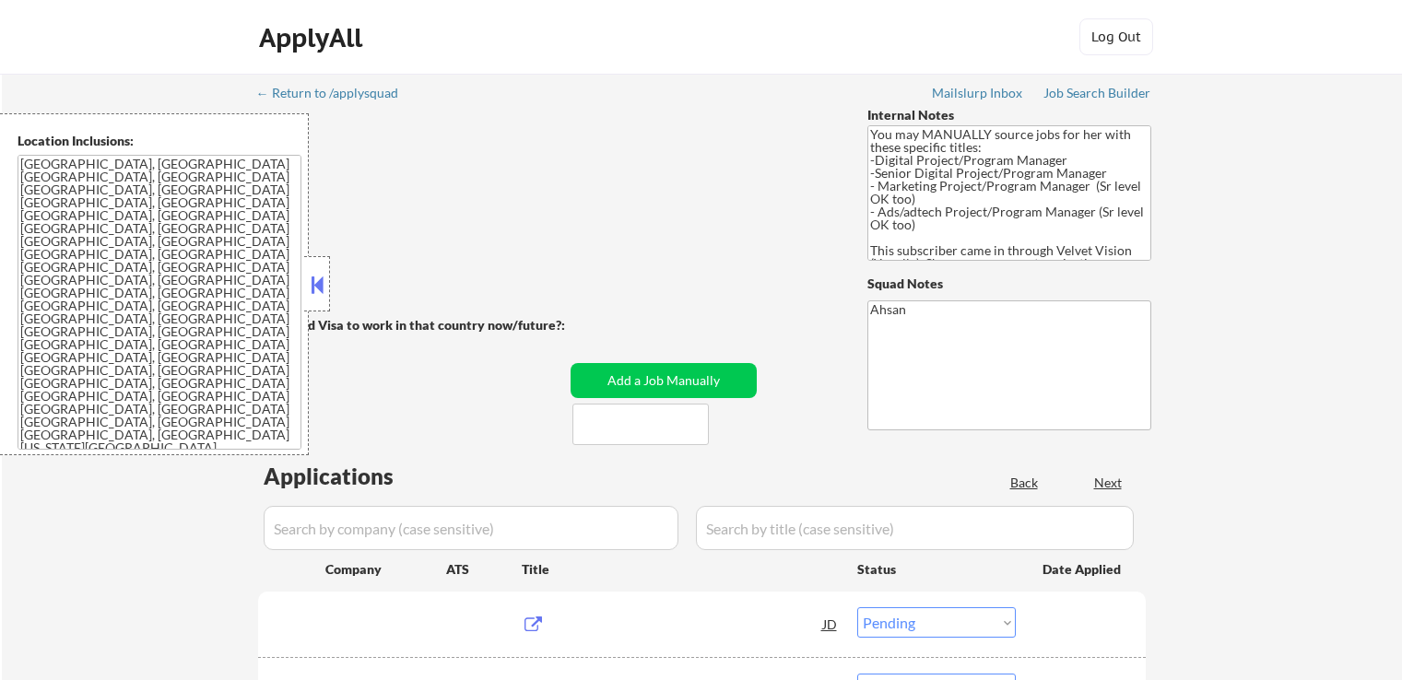
select select ""pending""
